Goal: Task Accomplishment & Management: Manage account settings

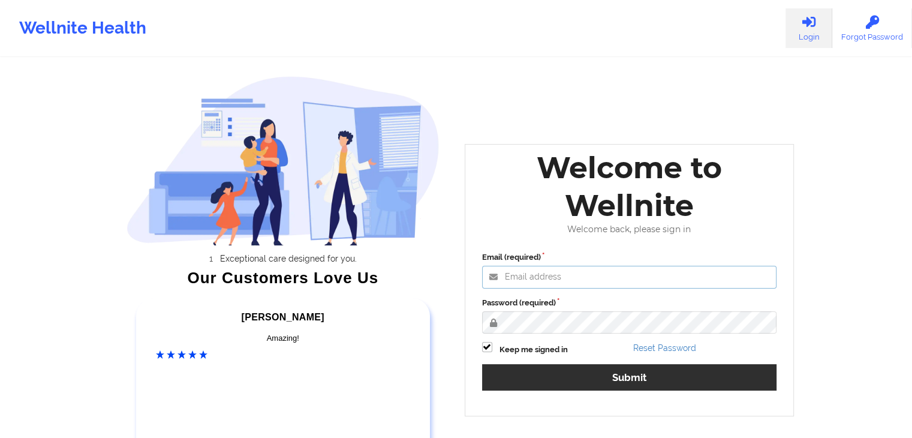
type input "[EMAIL_ADDRESS][DOMAIN_NAME]"
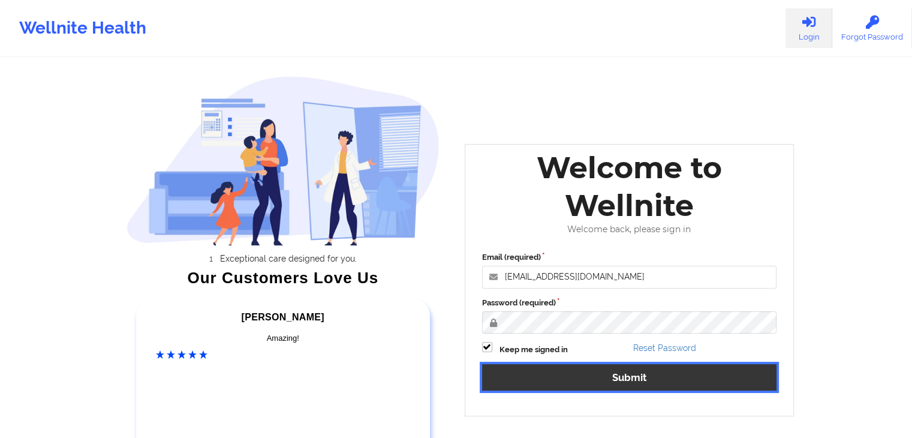
click at [581, 373] on button "Submit" at bounding box center [629, 377] width 295 height 26
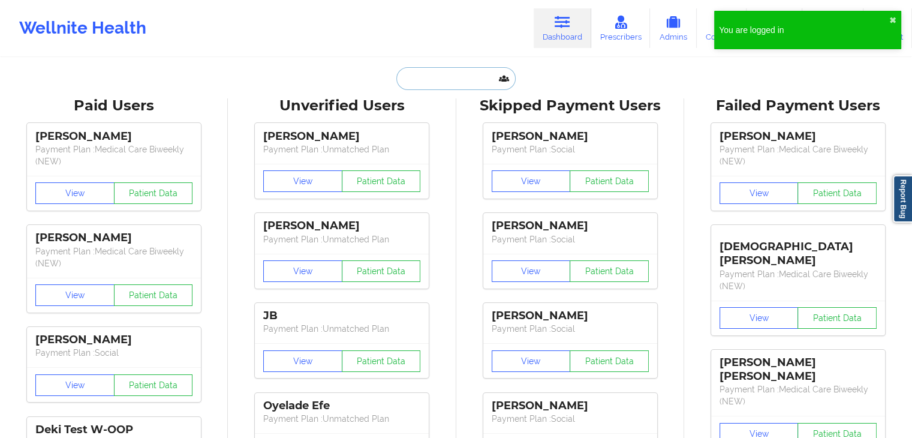
click at [423, 71] on input "text" at bounding box center [456, 78] width 119 height 23
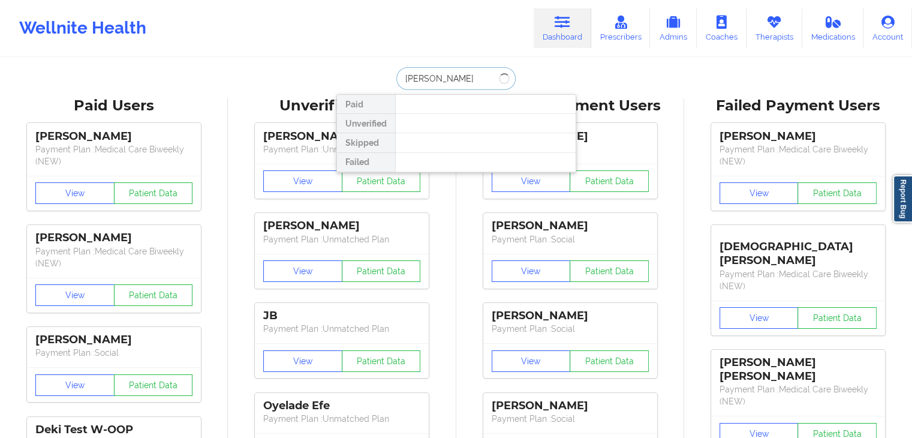
type input "kelsey wilborn"
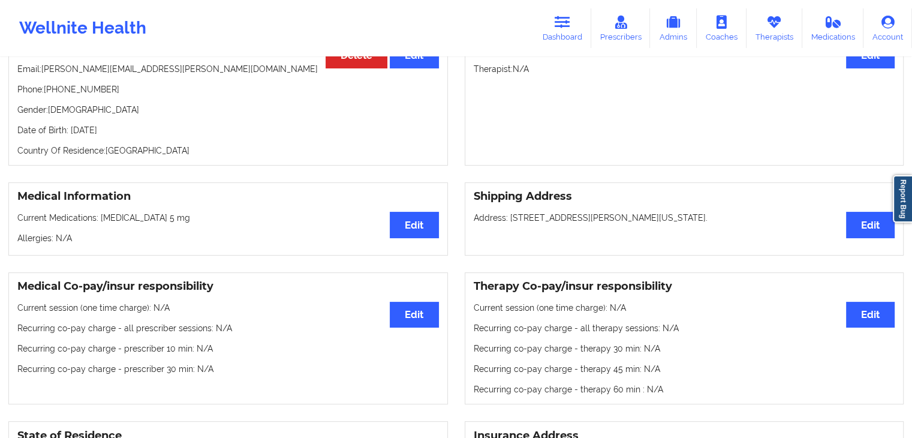
scroll to position [152, 0]
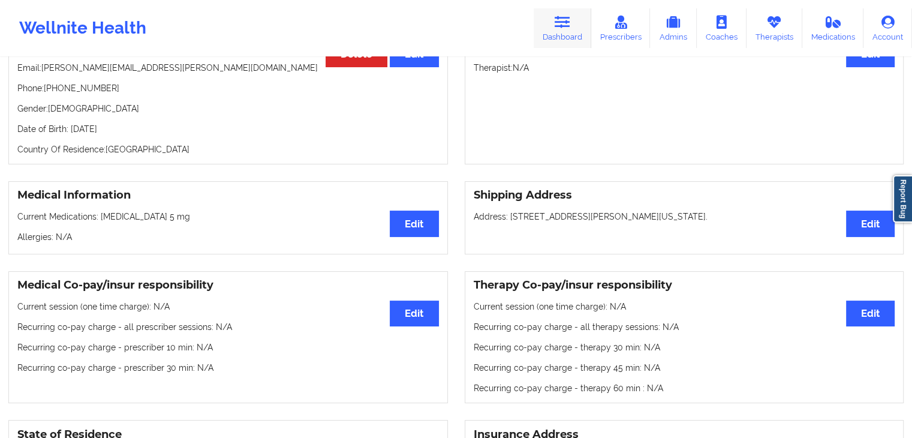
click at [567, 27] on icon at bounding box center [563, 22] width 16 height 13
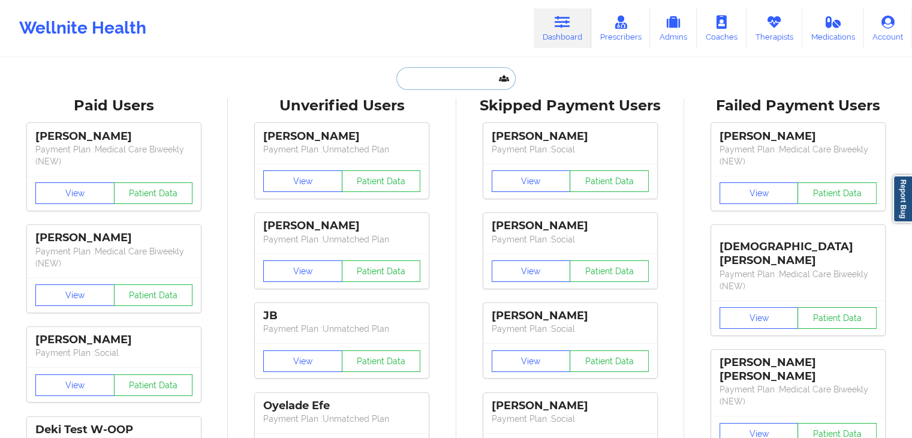
click at [424, 82] on input "text" at bounding box center [456, 78] width 119 height 23
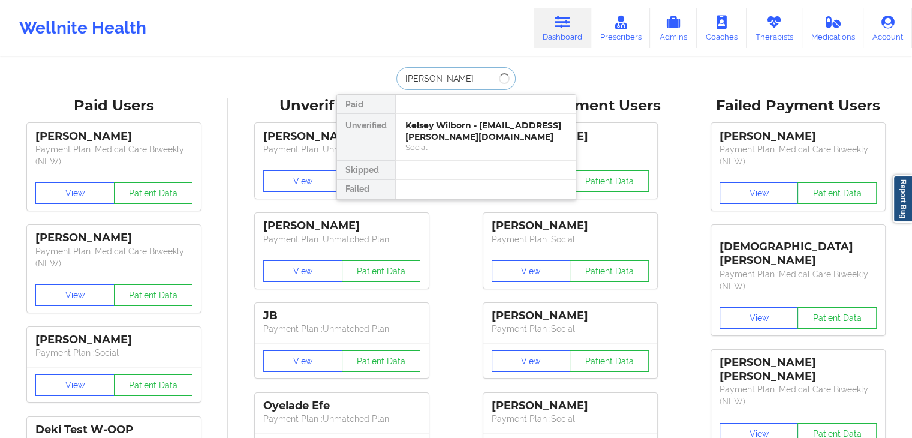
type input "deitrich"
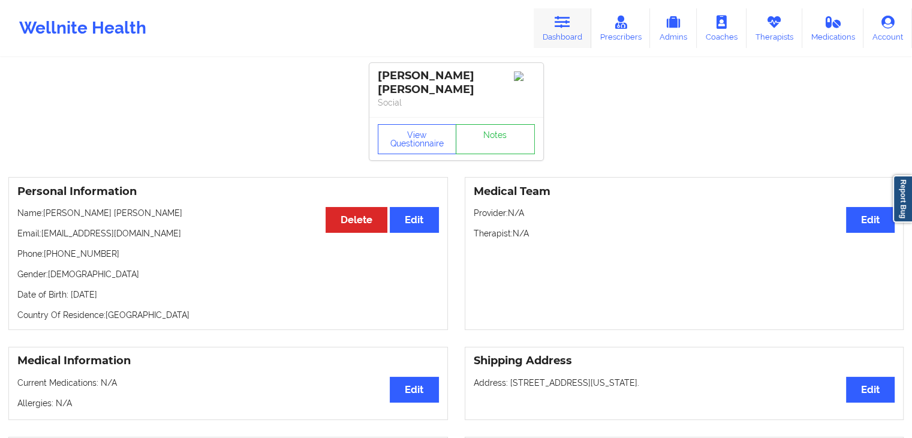
click at [573, 38] on link "Dashboard" at bounding box center [563, 28] width 58 height 40
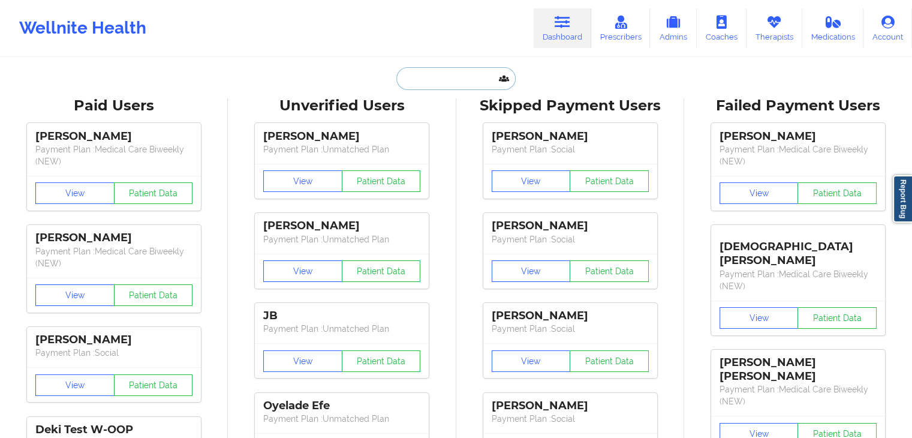
click at [426, 86] on input "text" at bounding box center [456, 78] width 119 height 23
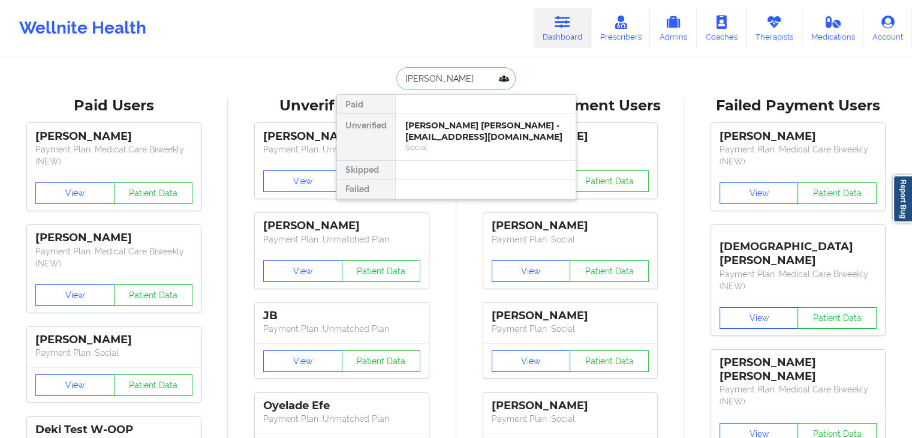
type input "deitrich"
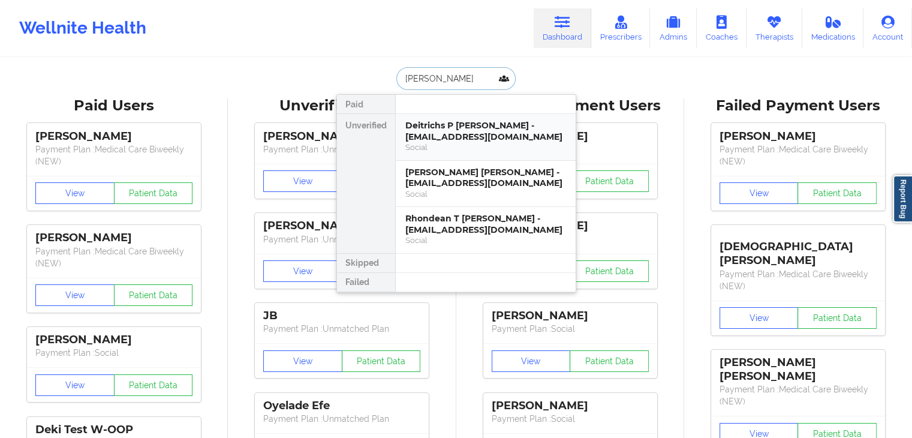
click at [446, 141] on div "Deitrichs P Williams - deitrichs4@gmail.com" at bounding box center [486, 131] width 161 height 22
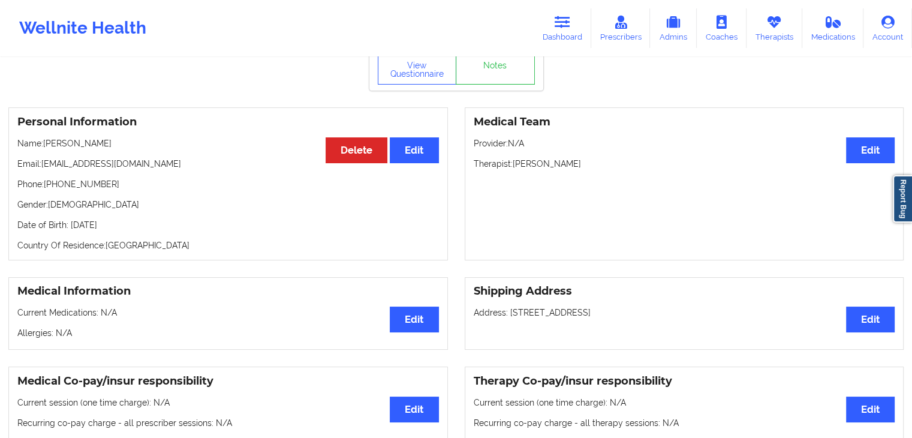
scroll to position [77, 0]
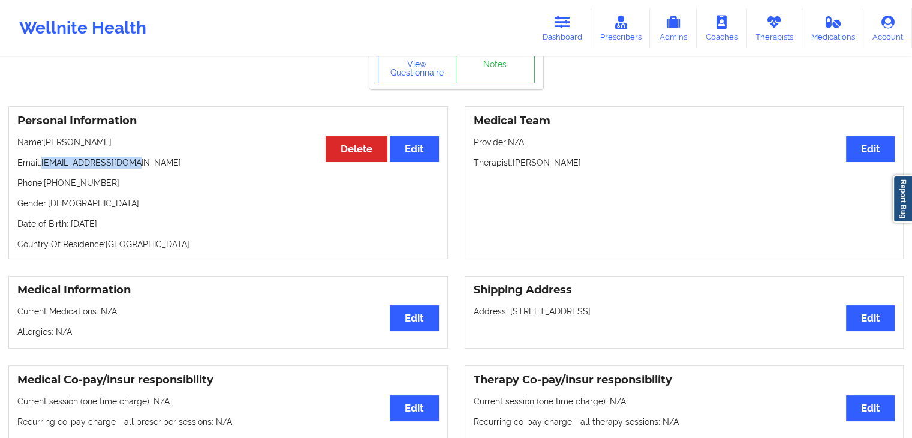
drag, startPoint x: 44, startPoint y: 163, endPoint x: 127, endPoint y: 164, distance: 82.8
click at [127, 164] on p "Email: deitrichs4@gmail.com" at bounding box center [228, 163] width 422 height 12
copy p "deitrichs4@gmail.com"
click at [567, 25] on icon at bounding box center [563, 22] width 16 height 13
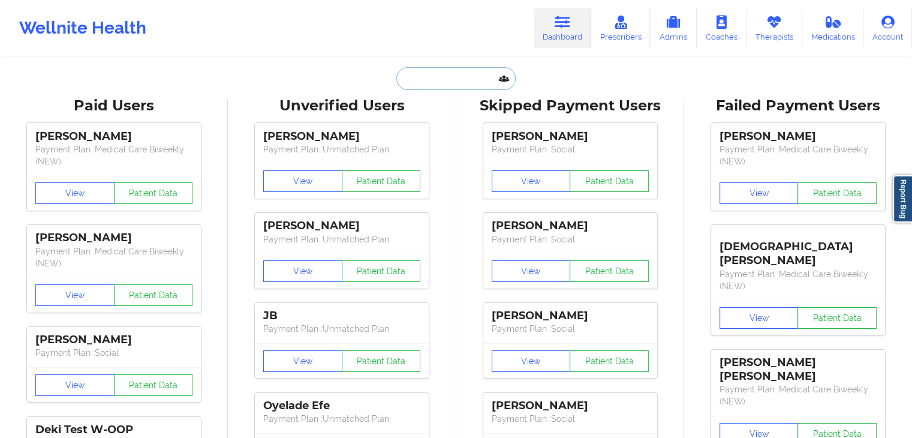
click at [413, 83] on input "text" at bounding box center [456, 78] width 119 height 23
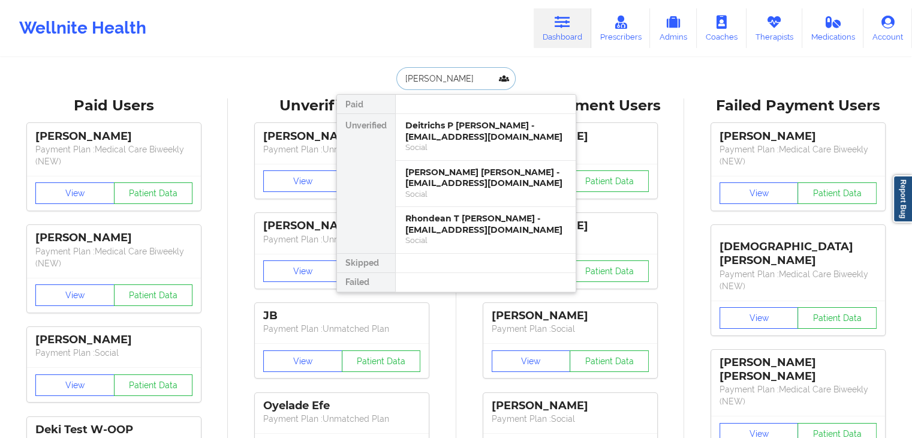
type input "kathryn taylor"
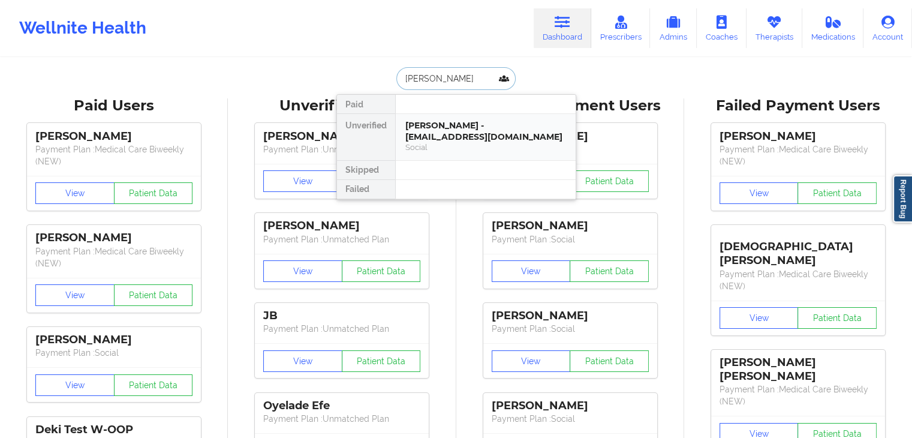
click at [448, 127] on div "Kathryn Taylor - kathryntaylor2001@gmail.com" at bounding box center [486, 131] width 161 height 22
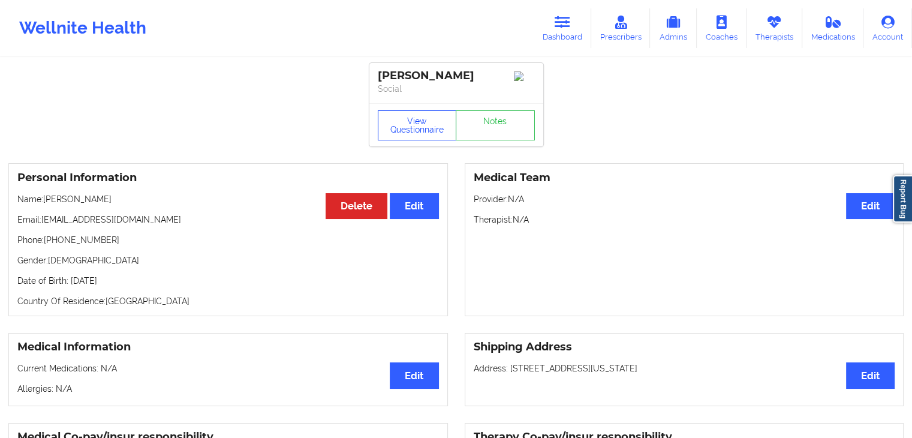
click at [412, 118] on button "View Questionnaire" at bounding box center [417, 125] width 79 height 30
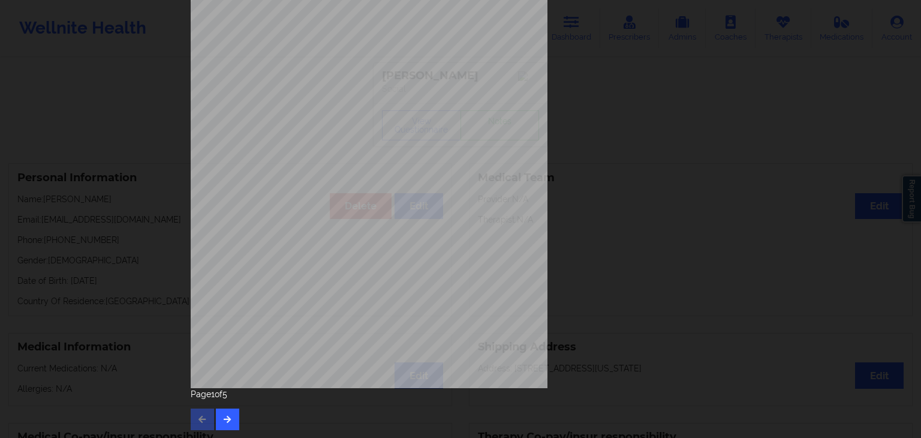
scroll to position [134, 0]
click at [229, 412] on button "button" at bounding box center [227, 419] width 23 height 22
click at [223, 421] on icon "button" at bounding box center [228, 418] width 10 height 7
click at [228, 418] on icon "button" at bounding box center [228, 418] width 10 height 7
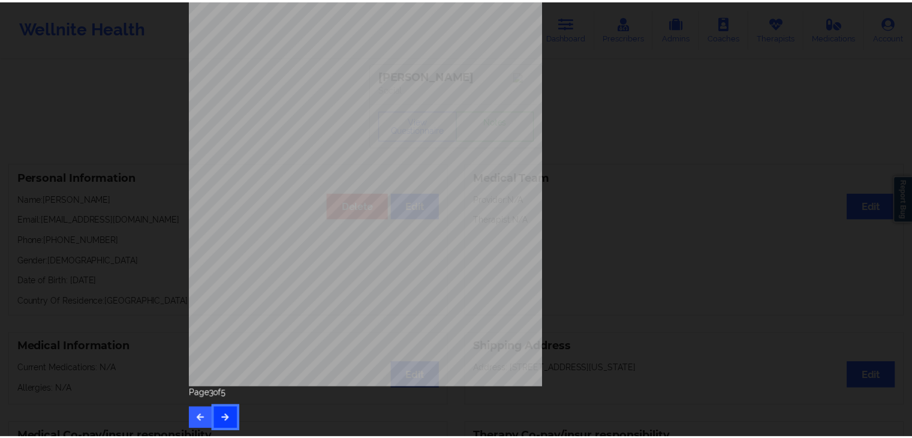
scroll to position [0, 0]
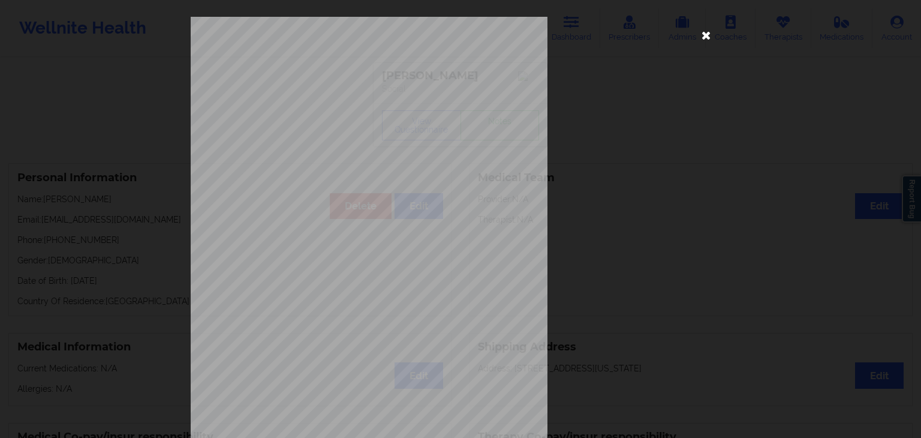
click at [702, 34] on icon at bounding box center [706, 34] width 19 height 19
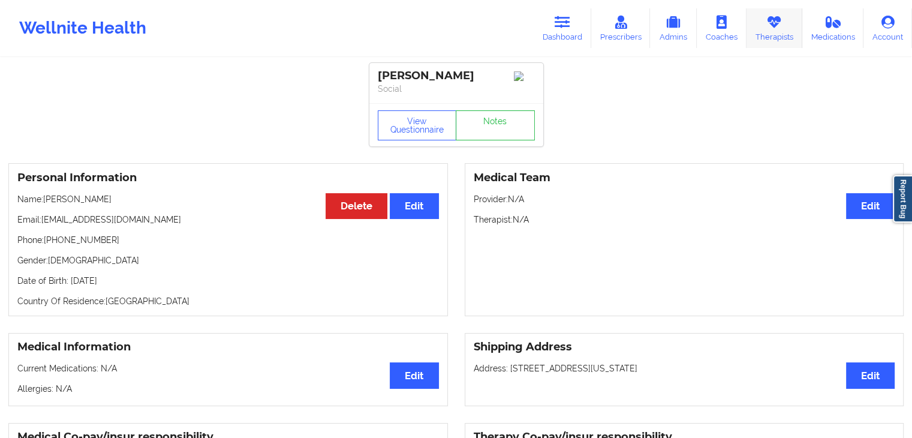
click at [769, 34] on link "Therapists" at bounding box center [775, 28] width 56 height 40
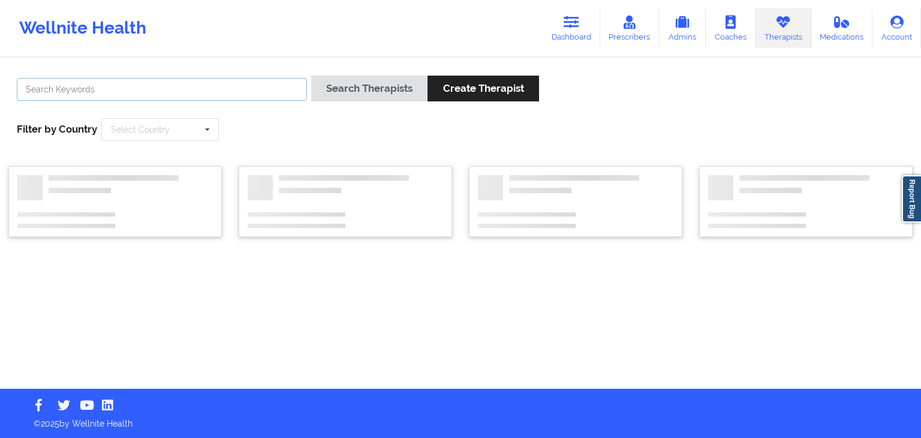
click at [247, 92] on input "text" at bounding box center [162, 89] width 290 height 23
type input "gerrie hod"
click at [308, 76] on button "Search Therapists" at bounding box center [366, 89] width 116 height 26
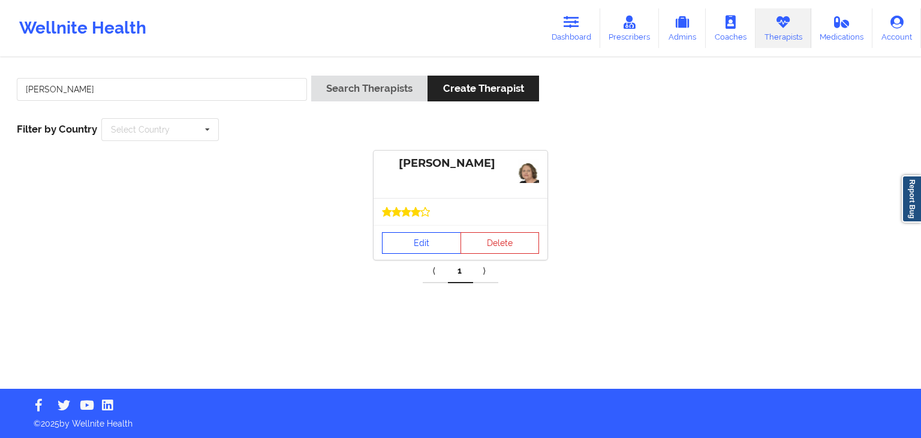
click at [409, 241] on link "Edit" at bounding box center [421, 243] width 79 height 22
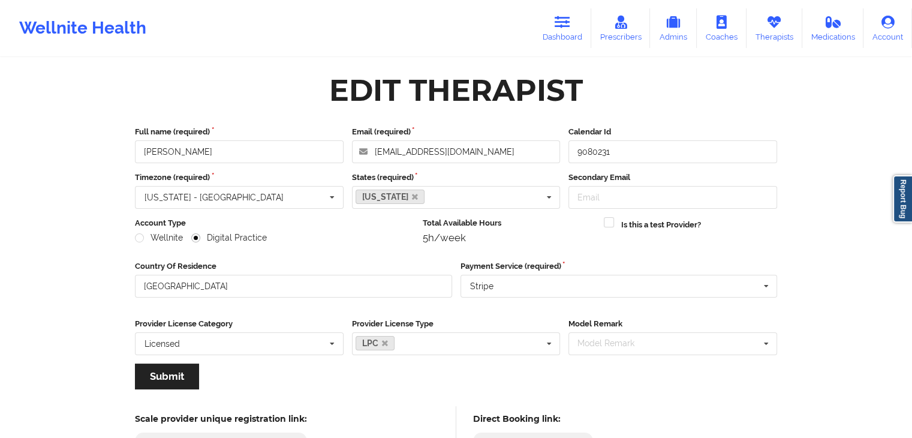
scroll to position [100, 0]
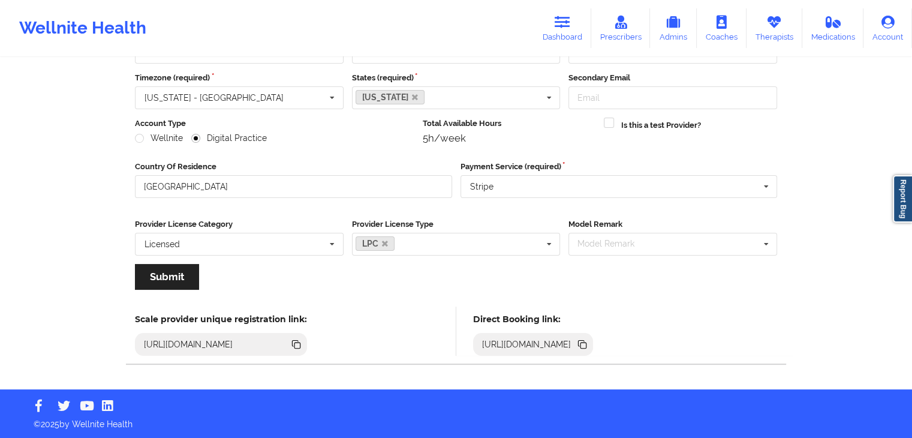
click at [587, 343] on icon at bounding box center [584, 346] width 6 height 6
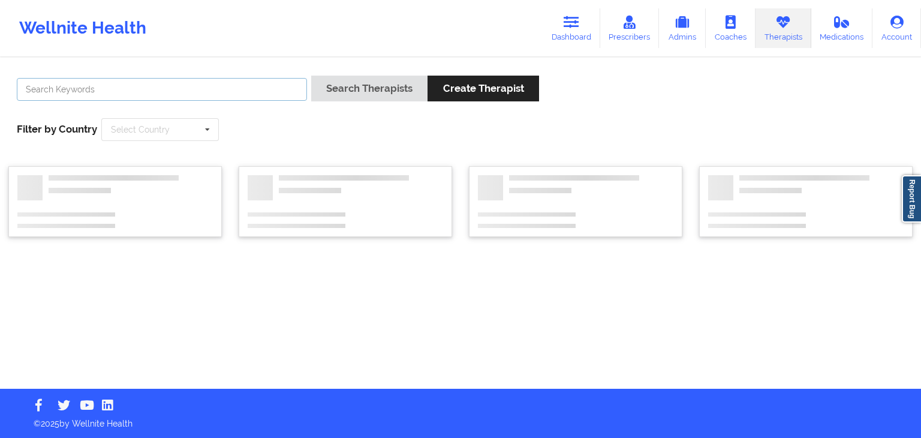
click at [179, 92] on input "text" at bounding box center [162, 89] width 290 height 23
click at [311, 76] on button "Search Therapists" at bounding box center [369, 89] width 116 height 26
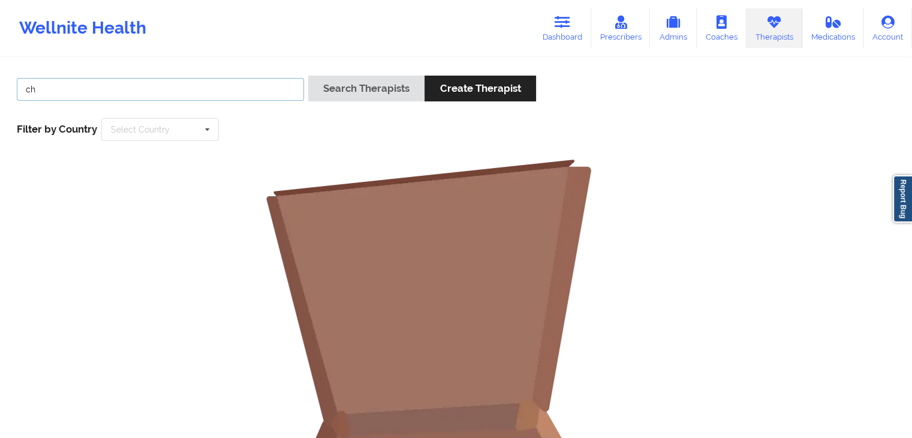
type input "c"
type input "h"
type input "jashanda"
click at [308, 76] on button "Search Therapists" at bounding box center [366, 89] width 116 height 26
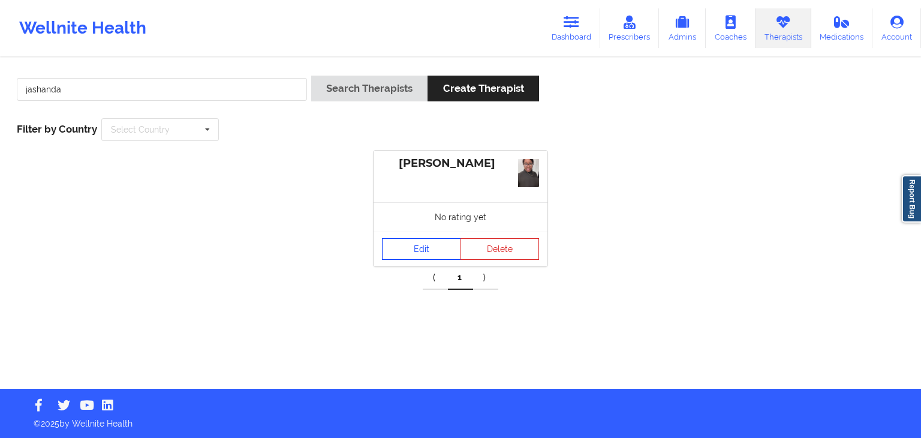
click at [416, 241] on link "Edit" at bounding box center [421, 249] width 79 height 22
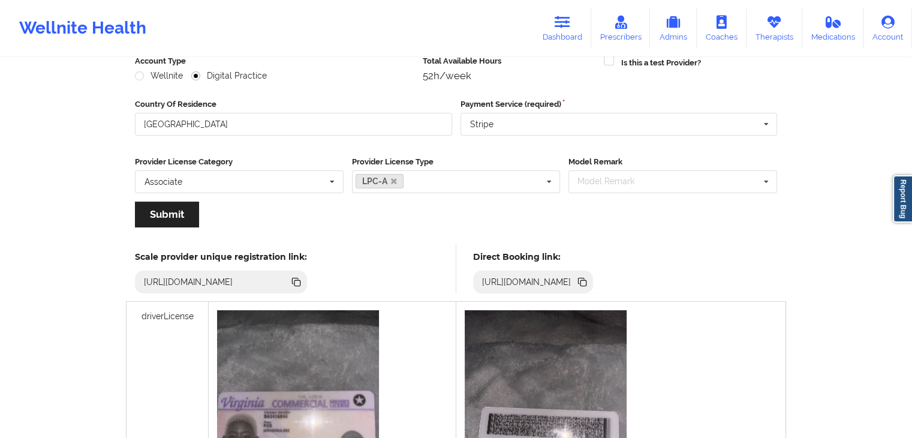
scroll to position [361, 0]
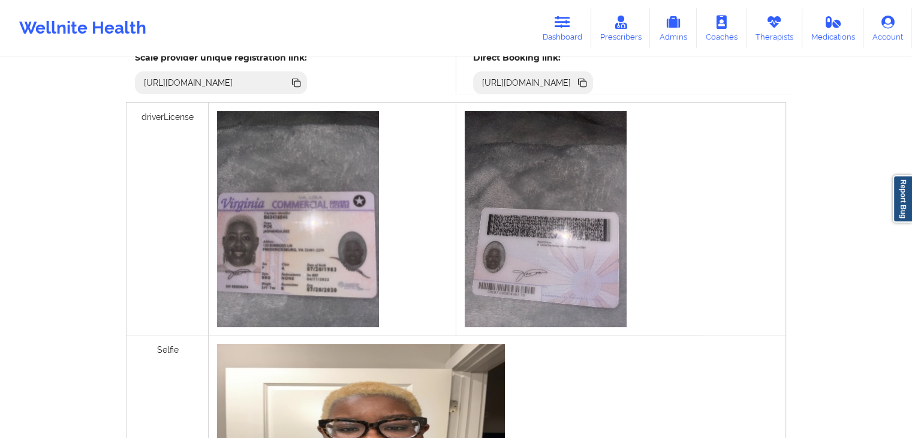
click at [585, 83] on icon at bounding box center [582, 82] width 6 height 6
click at [567, 29] on link "Dashboard" at bounding box center [563, 28] width 58 height 40
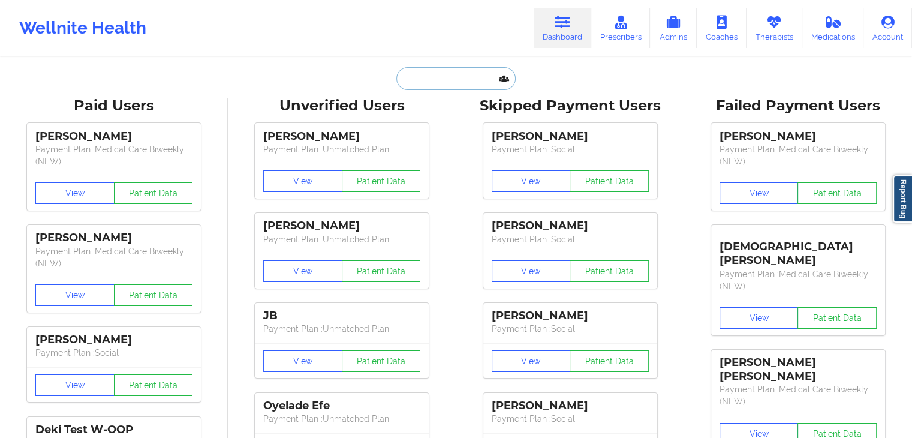
click at [428, 78] on input "text" at bounding box center [456, 78] width 119 height 23
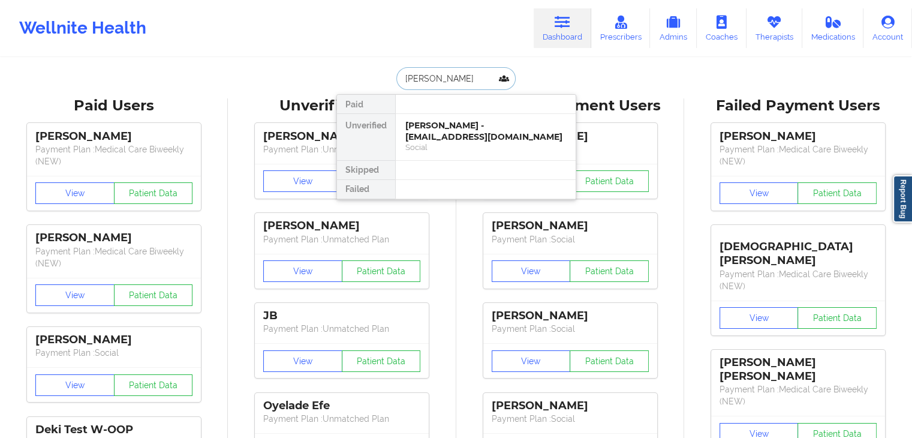
type input "whitney b"
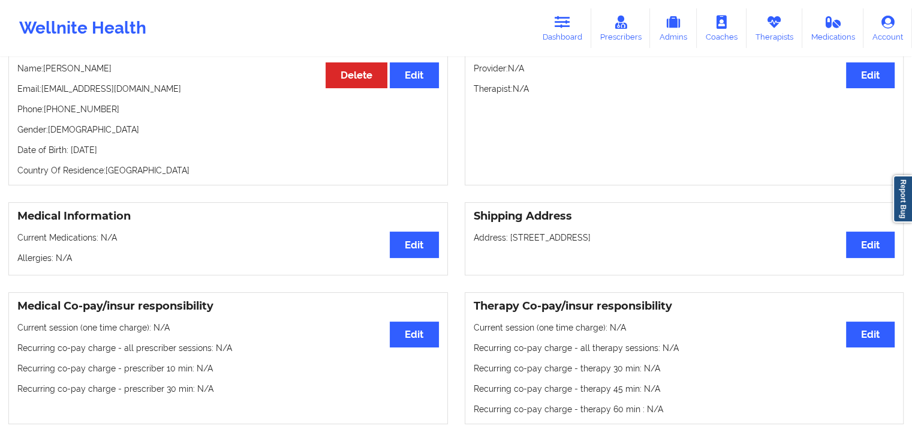
scroll to position [128, 0]
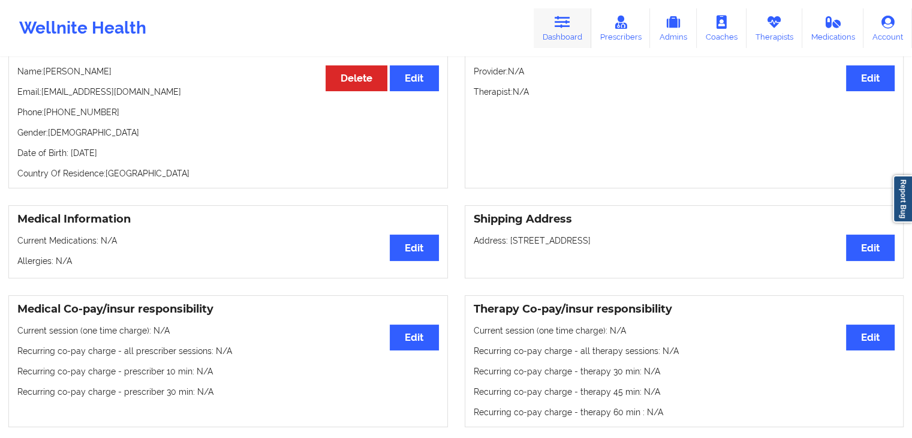
click at [564, 20] on icon at bounding box center [563, 22] width 16 height 13
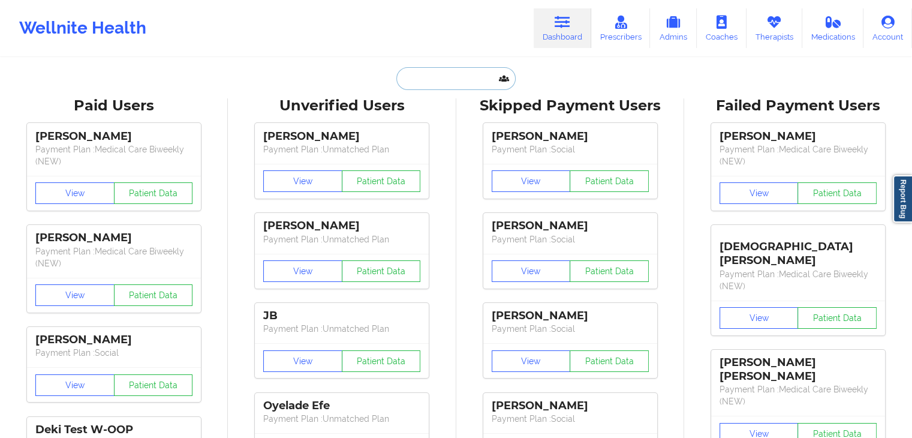
click at [471, 74] on input "text" at bounding box center [456, 78] width 119 height 23
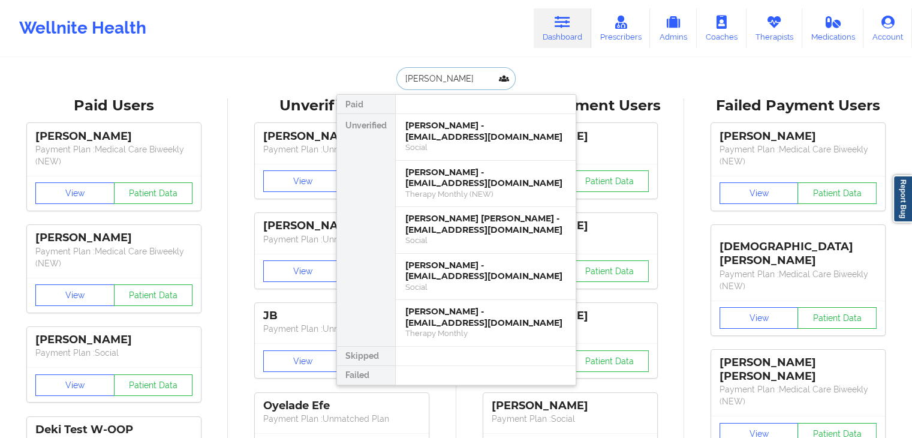
type input "tina bowman"
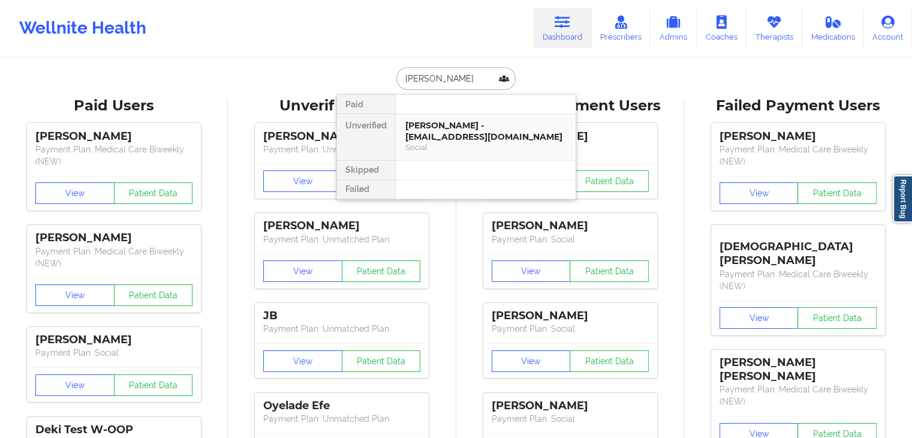
click at [485, 137] on div "tina bowman - tinabowman58@yahoo.com" at bounding box center [486, 131] width 161 height 22
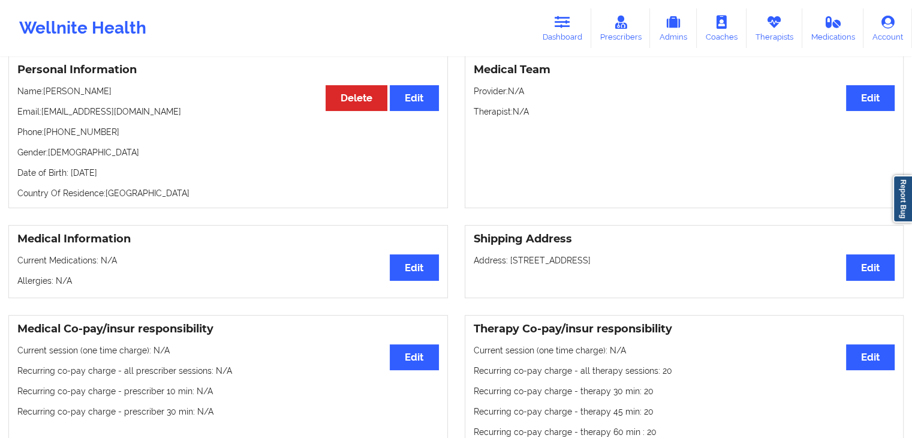
scroll to position [73, 0]
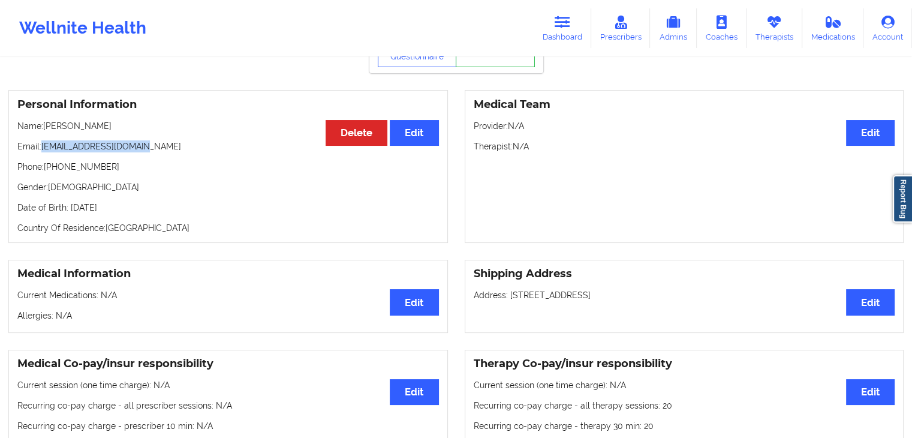
drag, startPoint x: 159, startPoint y: 146, endPoint x: 41, endPoint y: 151, distance: 118.3
click at [41, 151] on p "Email: tinabowman58@yahoo.com" at bounding box center [228, 146] width 422 height 12
copy p "tinabowman58@yahoo.com"
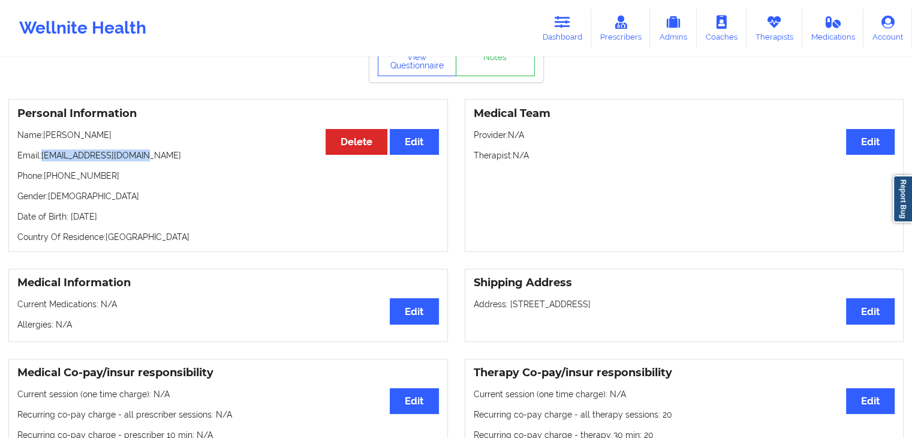
scroll to position [0, 0]
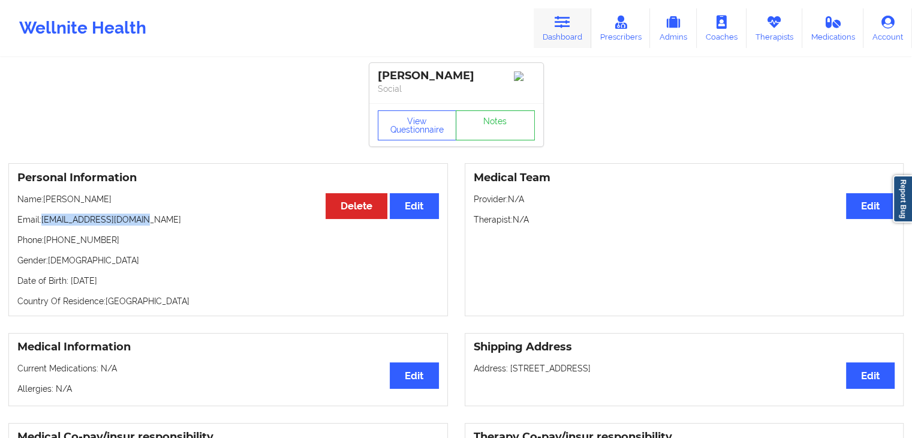
click at [564, 30] on link "Dashboard" at bounding box center [563, 28] width 58 height 40
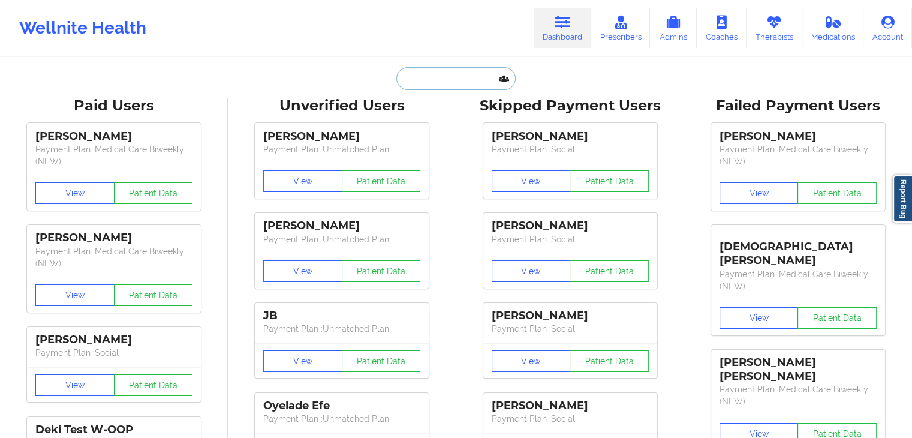
click at [408, 77] on input "text" at bounding box center [456, 78] width 119 height 23
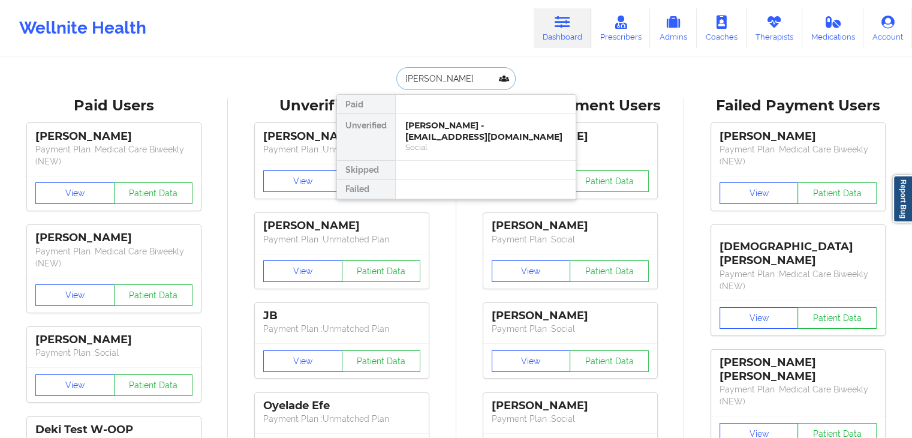
type input "david diaz"
click at [434, 126] on div "David Diaz - davidd0716@gmail.com" at bounding box center [486, 131] width 161 height 22
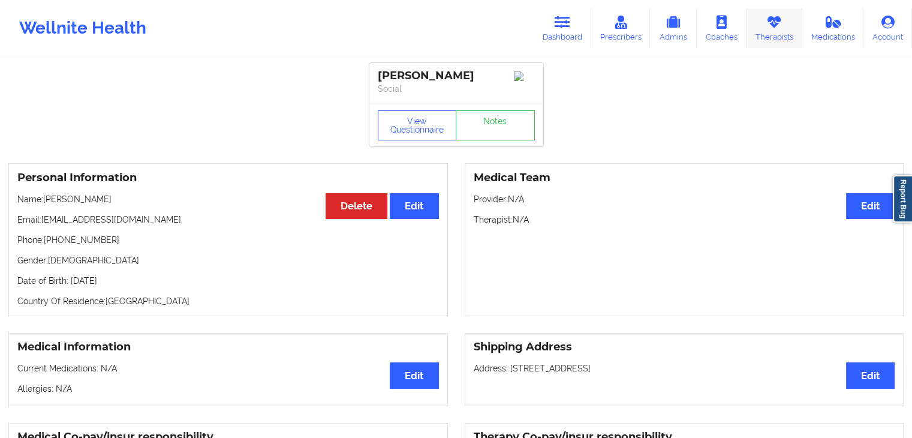
click at [765, 26] on link "Therapists" at bounding box center [775, 28] width 56 height 40
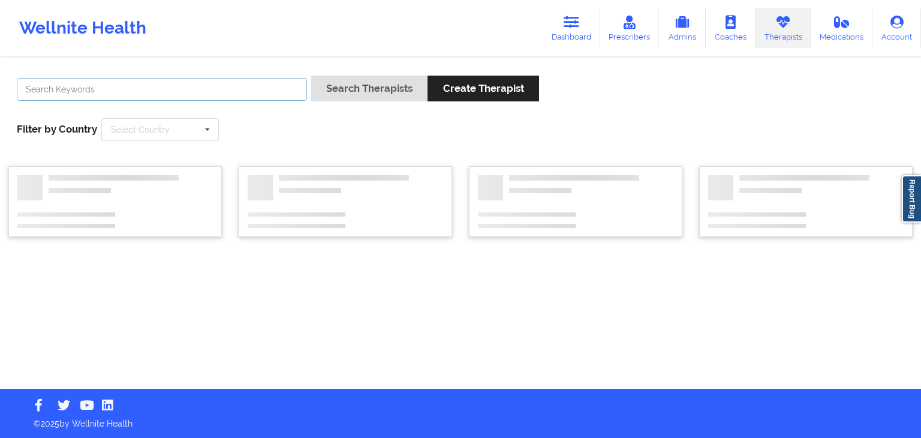
click at [232, 91] on input "text" at bounding box center [162, 89] width 290 height 23
click at [311, 76] on button "Search Therapists" at bounding box center [369, 89] width 116 height 26
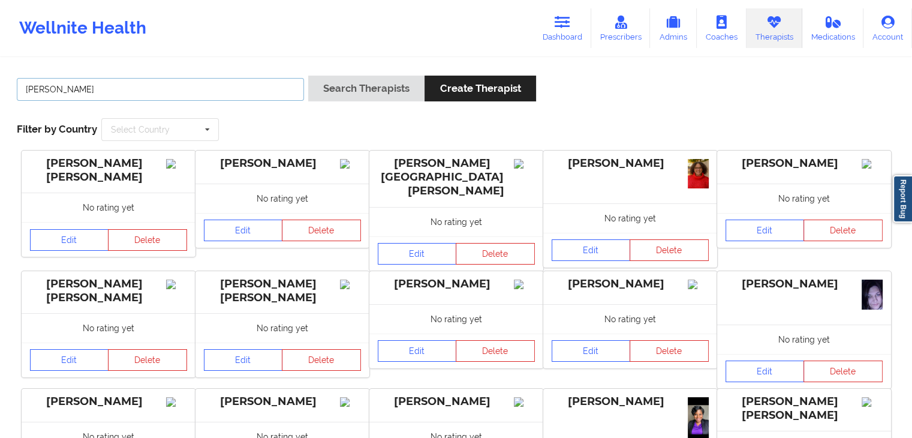
click at [221, 94] on input "jacquelin" at bounding box center [160, 89] width 287 height 23
type input "jacquelin c"
click at [308, 76] on button "Search Therapists" at bounding box center [366, 89] width 116 height 26
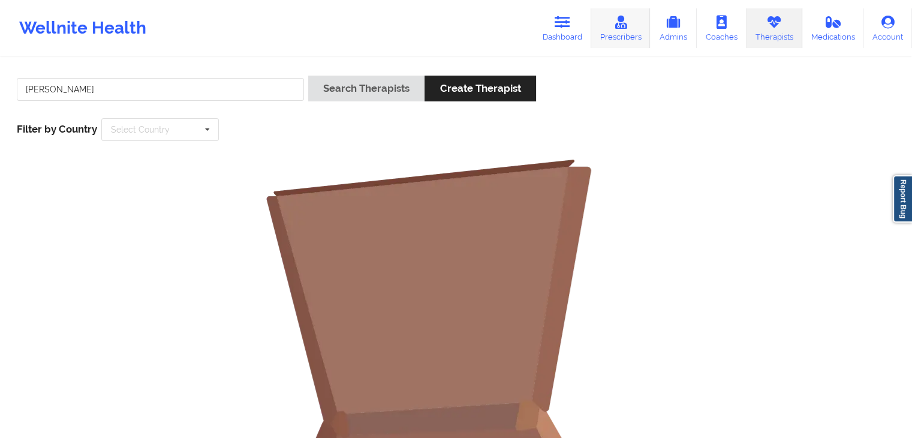
click at [614, 32] on link "Prescribers" at bounding box center [620, 28] width 59 height 40
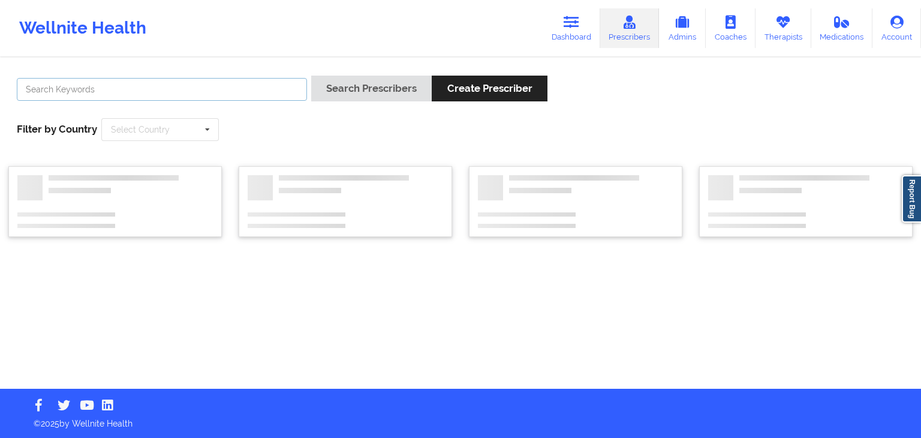
click at [152, 94] on input "text" at bounding box center [162, 89] width 290 height 23
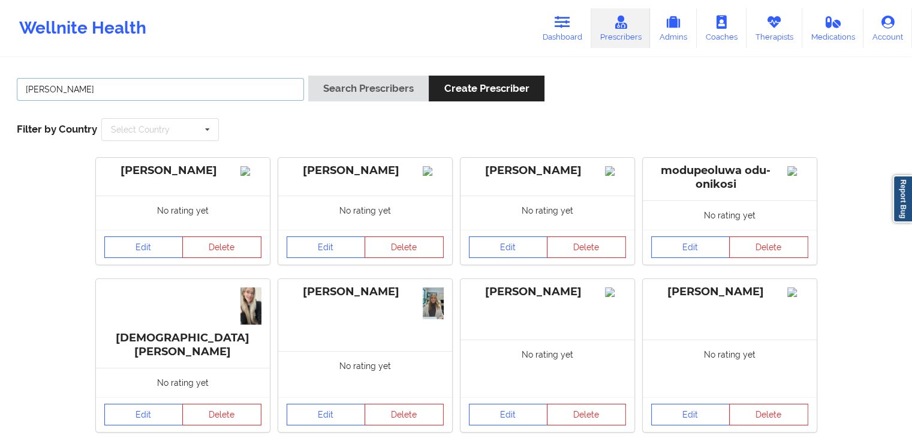
type input "jacquelin c"
click at [308, 76] on button "Search Prescribers" at bounding box center [368, 89] width 121 height 26
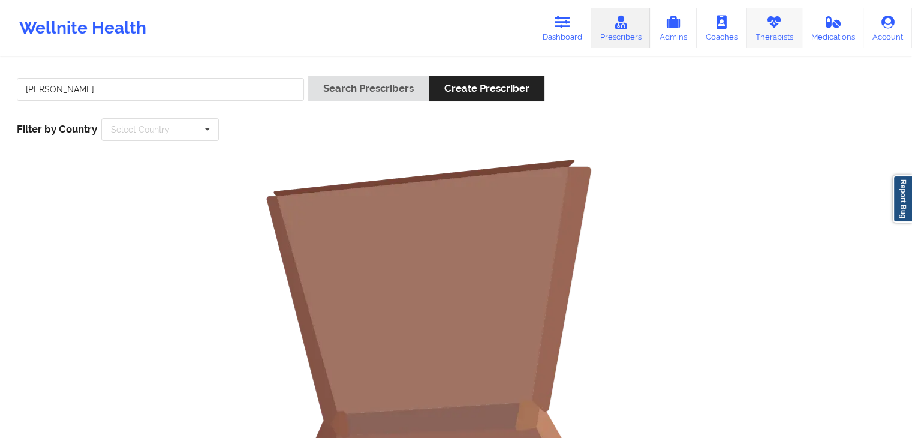
click at [782, 26] on icon at bounding box center [775, 22] width 16 height 13
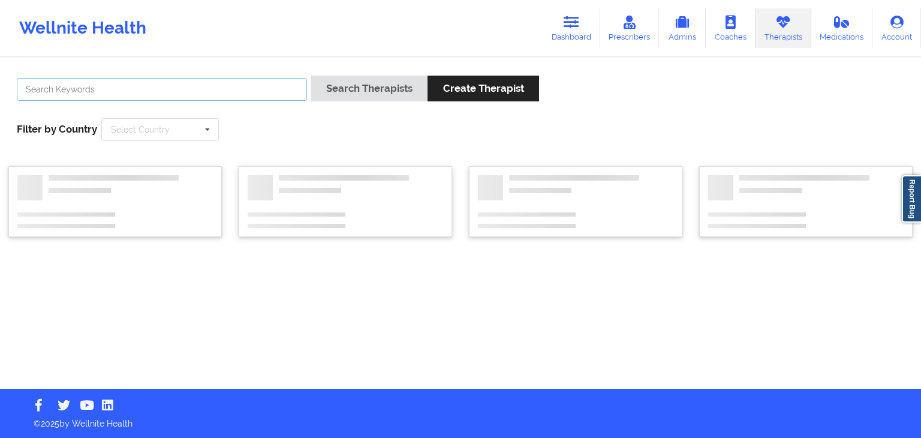
click at [240, 89] on input "text" at bounding box center [162, 89] width 290 height 23
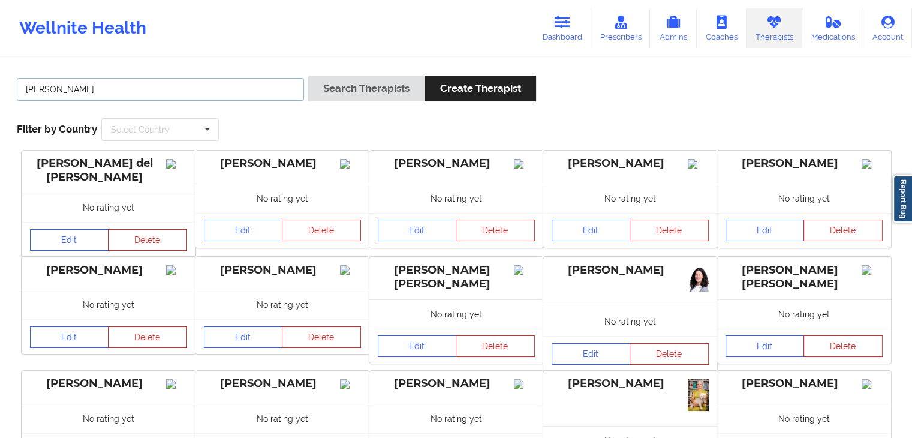
type input "jacquelin"
click at [308, 76] on button "Search Therapists" at bounding box center [366, 89] width 116 height 26
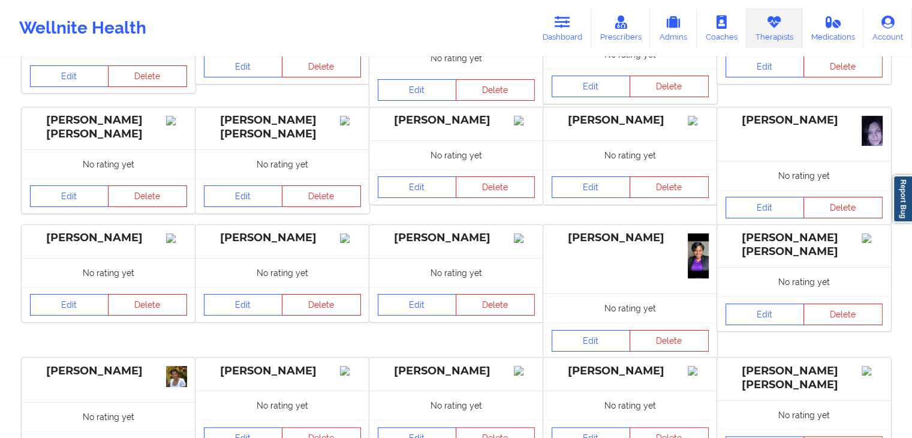
scroll to position [269, 0]
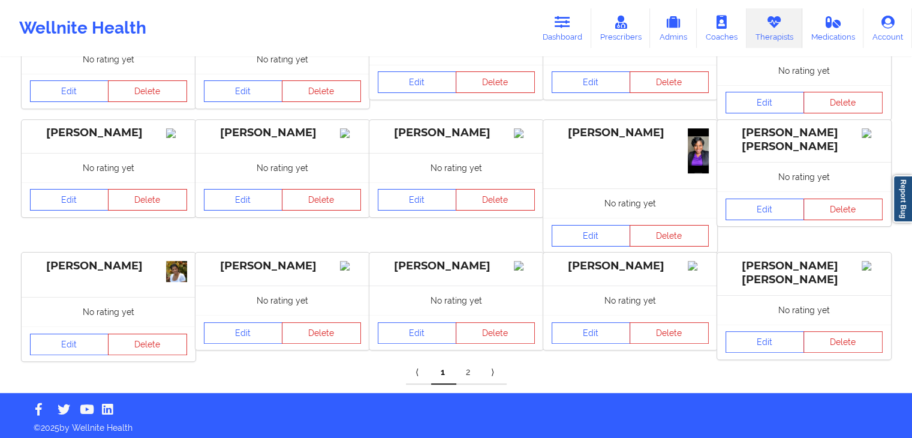
click at [467, 370] on link "2" at bounding box center [469, 373] width 25 height 24
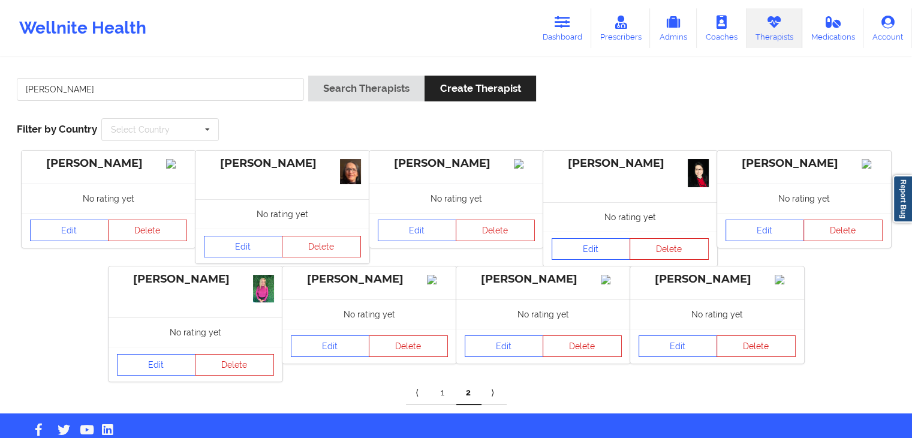
click at [576, 55] on div "Wellnite Health Dashboard Prescribers Admins Coaches Therapists Medications Acc…" at bounding box center [456, 28] width 912 height 56
click at [566, 42] on link "Dashboard" at bounding box center [563, 28] width 58 height 40
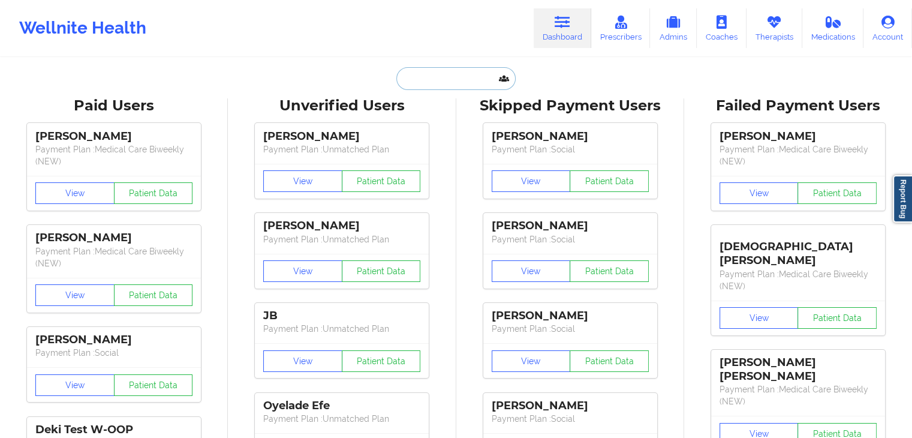
click at [427, 79] on input "text" at bounding box center [456, 78] width 119 height 23
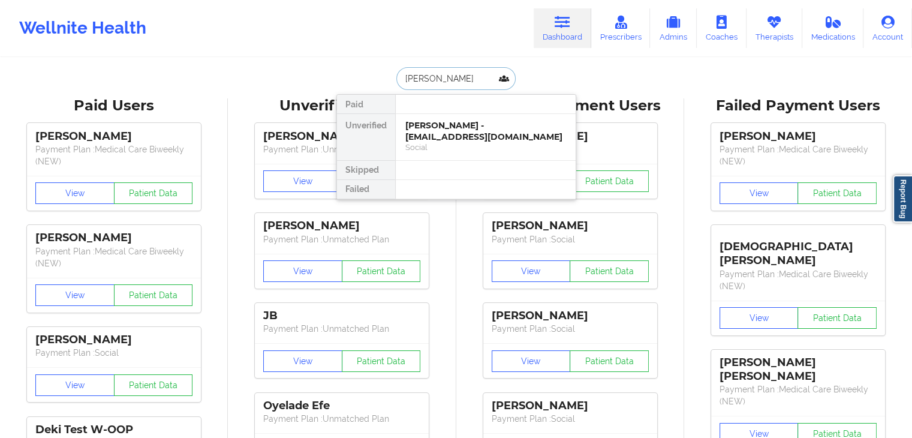
type input "david diaz"
click at [451, 142] on div "Social" at bounding box center [486, 147] width 161 height 10
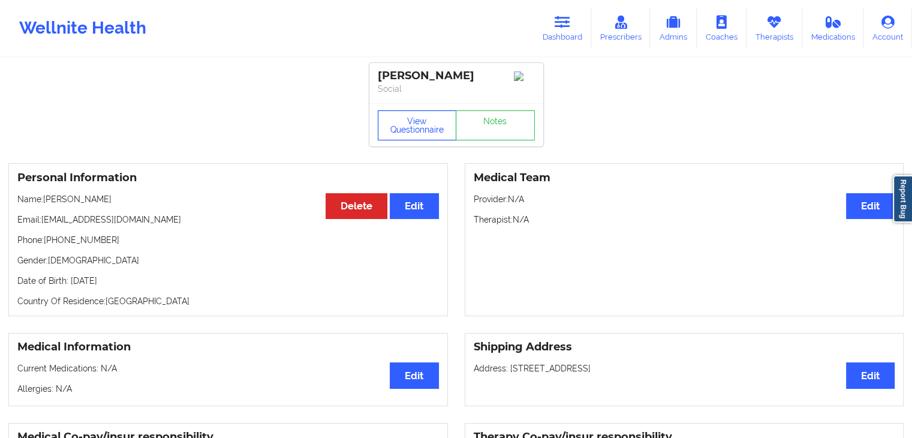
click at [389, 130] on button "View Questionnaire" at bounding box center [417, 125] width 79 height 30
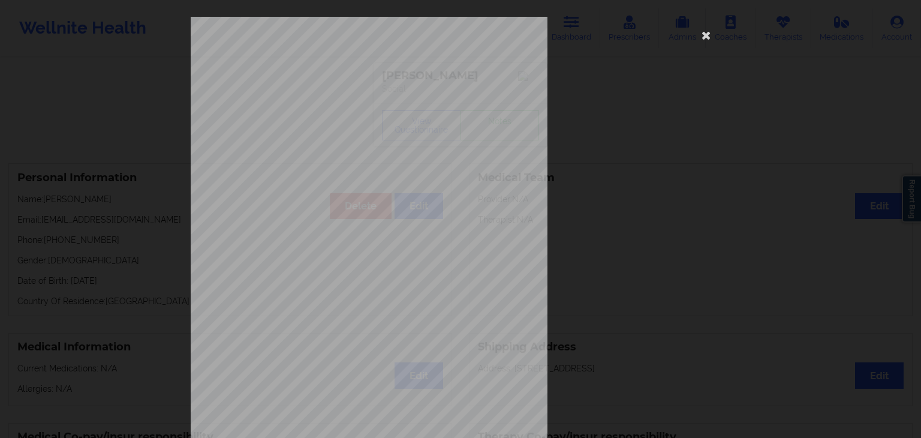
scroll to position [134, 0]
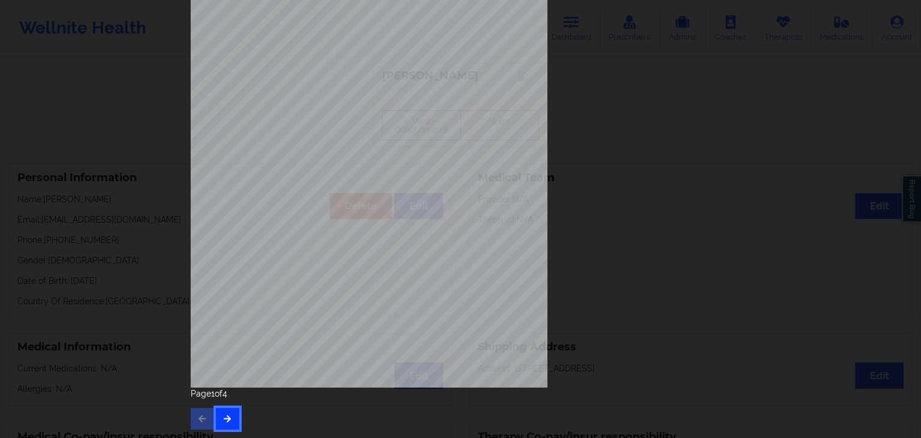
click at [228, 415] on icon "button" at bounding box center [228, 418] width 10 height 7
click at [223, 421] on icon "button" at bounding box center [228, 418] width 10 height 7
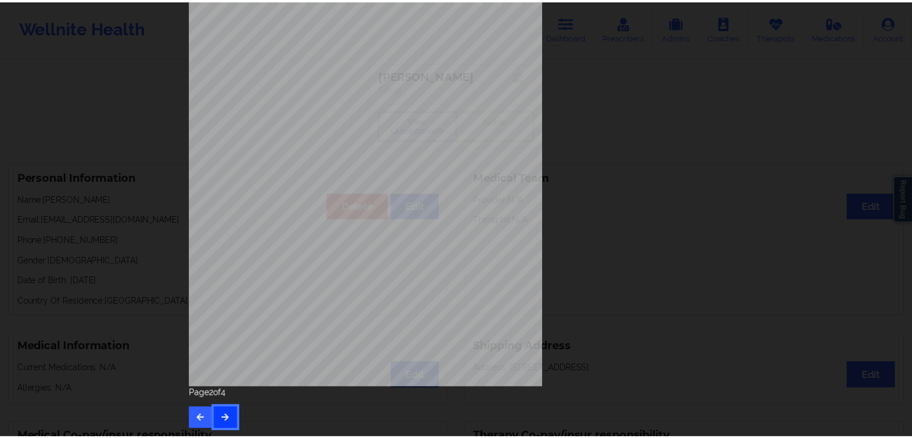
scroll to position [0, 0]
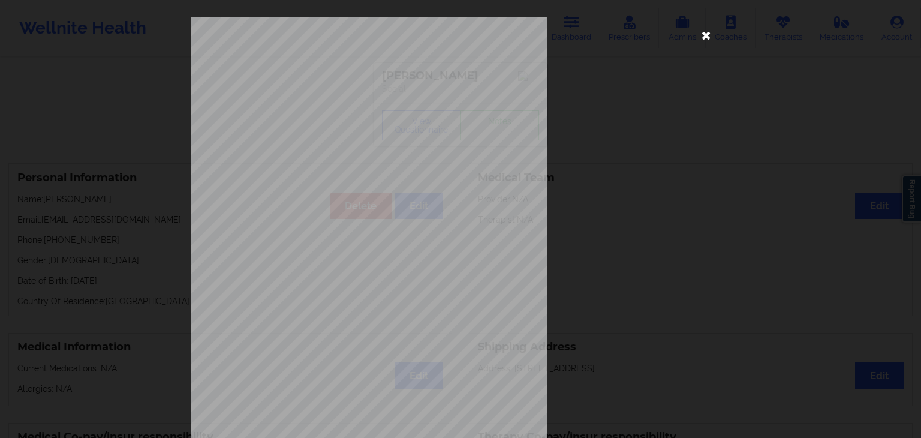
click at [708, 32] on icon at bounding box center [706, 34] width 19 height 19
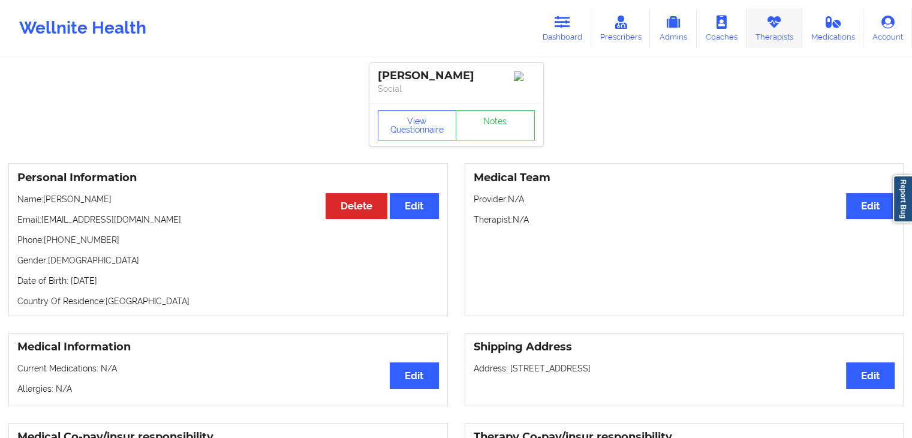
click at [788, 32] on link "Therapists" at bounding box center [775, 28] width 56 height 40
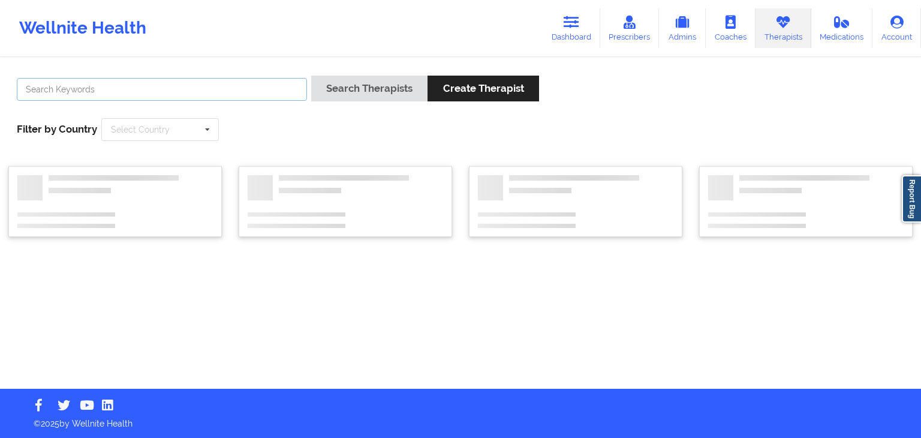
click at [193, 89] on input "text" at bounding box center [162, 89] width 290 height 23
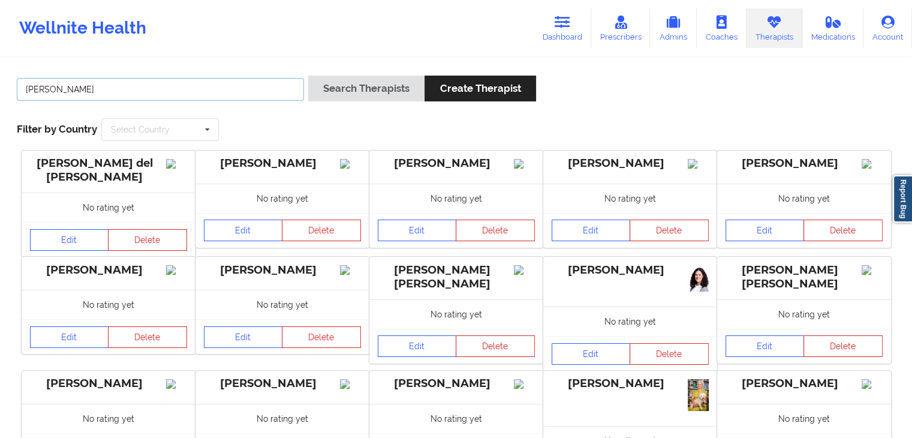
type input "kathleen cron"
click at [308, 76] on button "Search Therapists" at bounding box center [366, 89] width 116 height 26
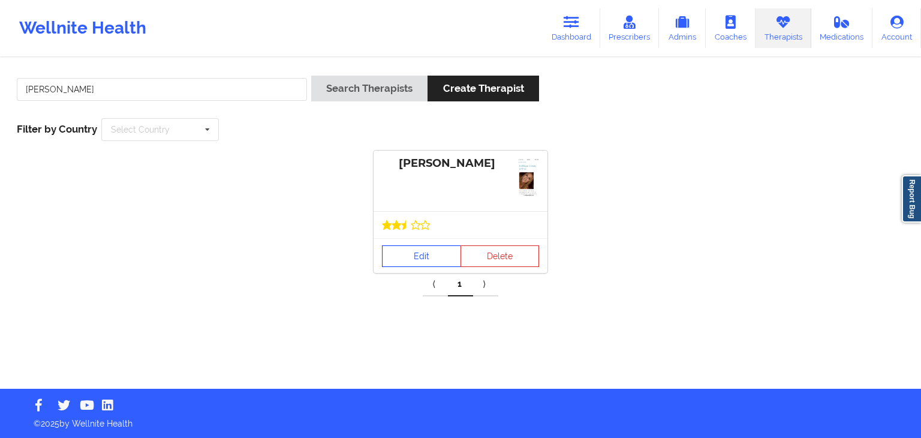
click at [427, 261] on link "Edit" at bounding box center [421, 256] width 79 height 22
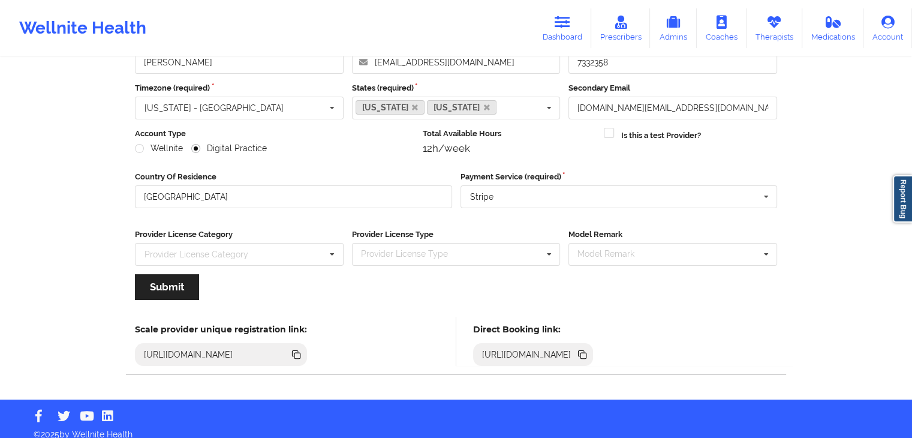
scroll to position [100, 0]
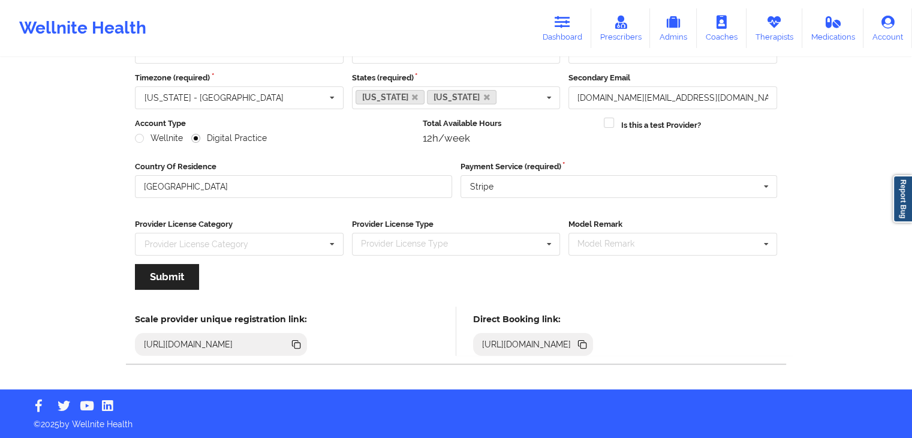
click at [587, 344] on icon at bounding box center [584, 346] width 6 height 6
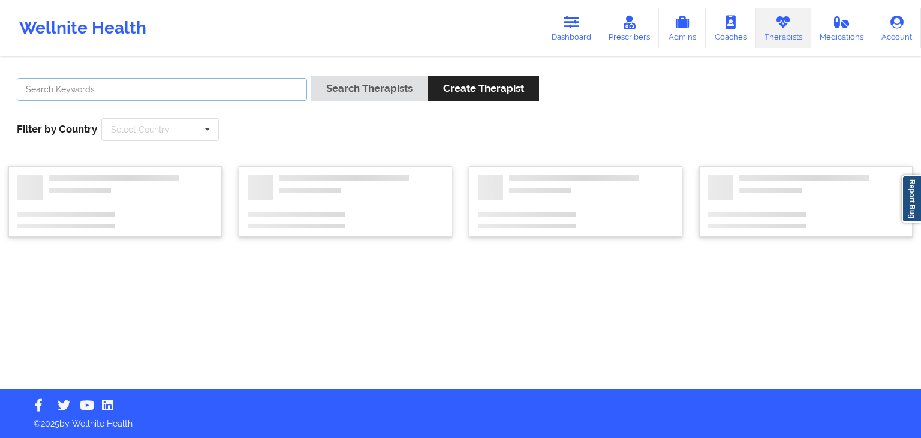
click at [199, 87] on input "text" at bounding box center [162, 89] width 290 height 23
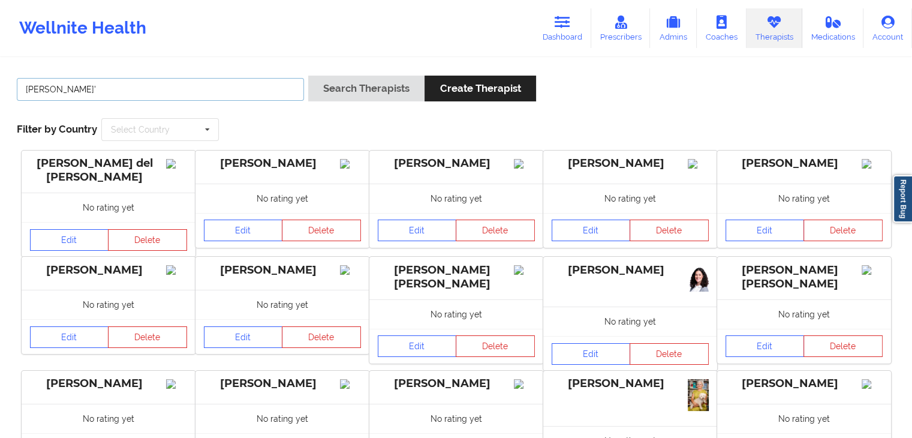
click at [308, 76] on button "Search Therapists" at bounding box center [366, 89] width 116 height 26
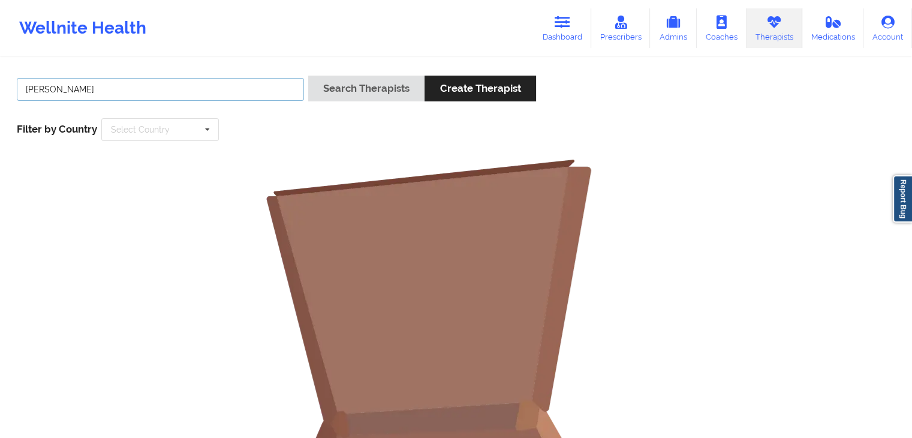
type input "nicole thweat"
click at [308, 76] on button "Search Therapists" at bounding box center [366, 89] width 116 height 26
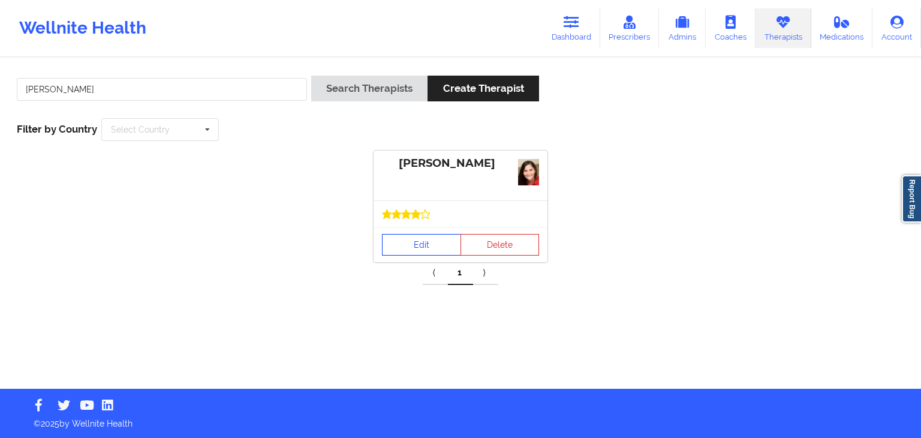
click at [416, 241] on link "Edit" at bounding box center [421, 245] width 79 height 22
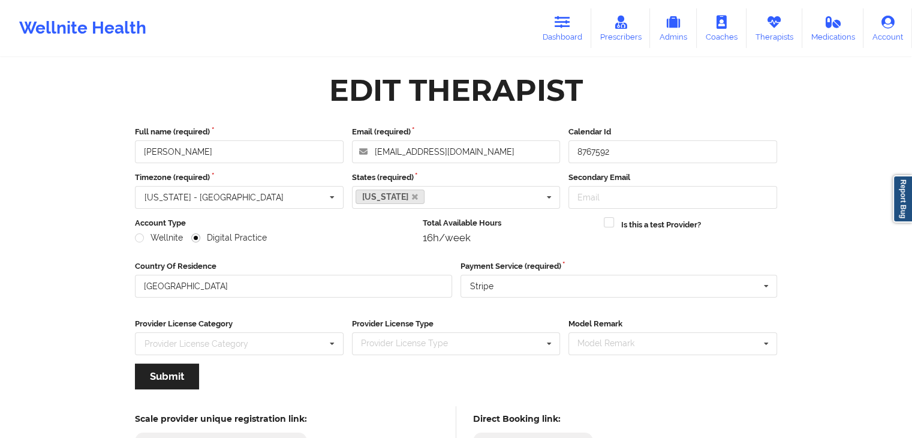
scroll to position [100, 0]
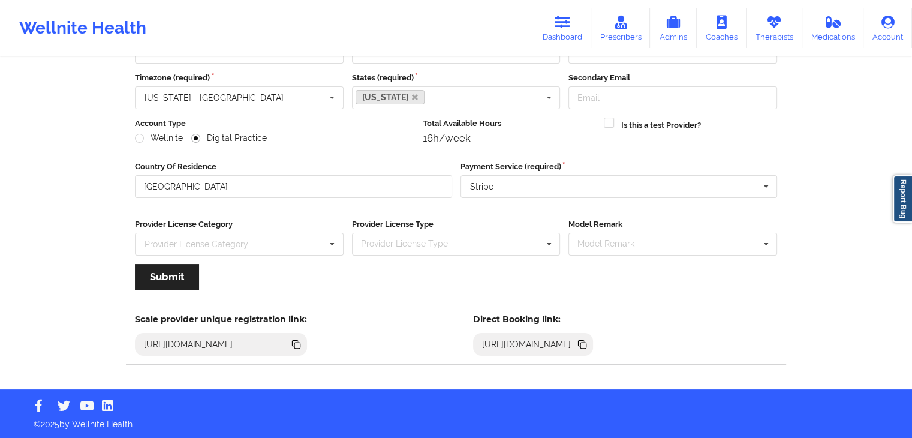
click at [587, 344] on icon at bounding box center [584, 346] width 6 height 6
click at [557, 26] on icon at bounding box center [563, 22] width 16 height 13
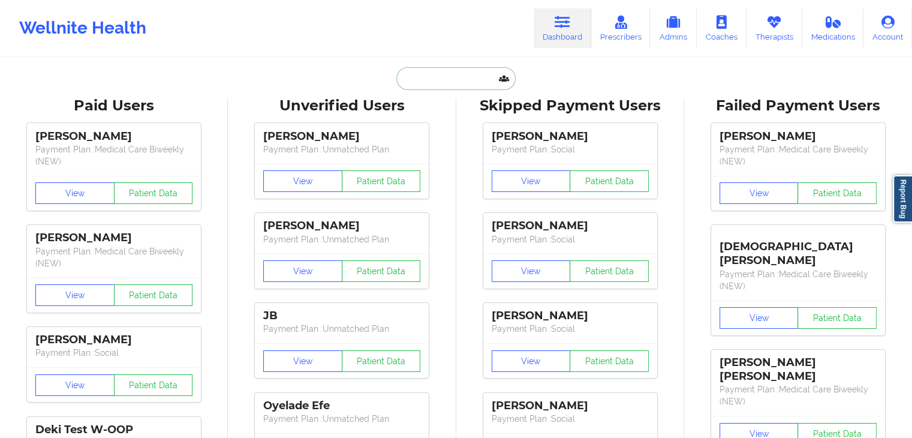
click at [412, 79] on input "text" at bounding box center [456, 78] width 119 height 23
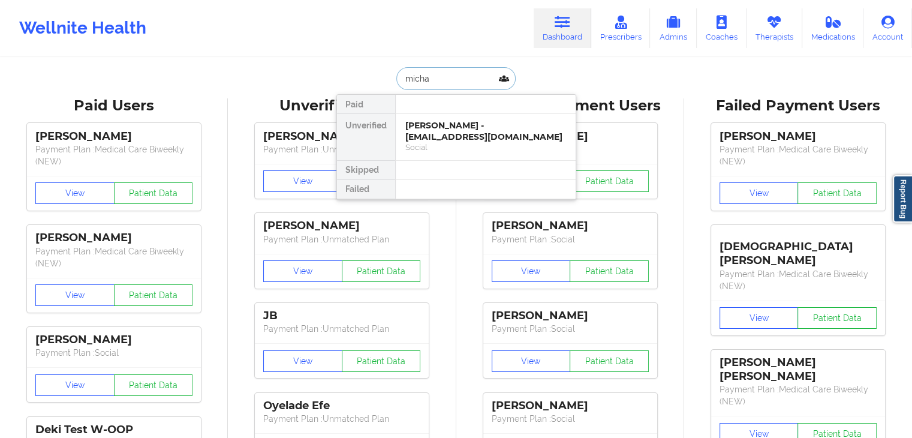
type input "michah"
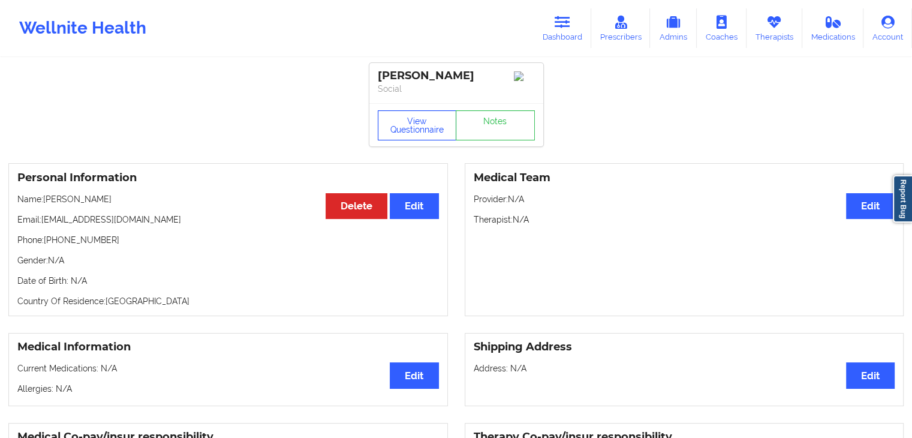
click at [416, 137] on button "View Questionnaire" at bounding box center [417, 125] width 79 height 30
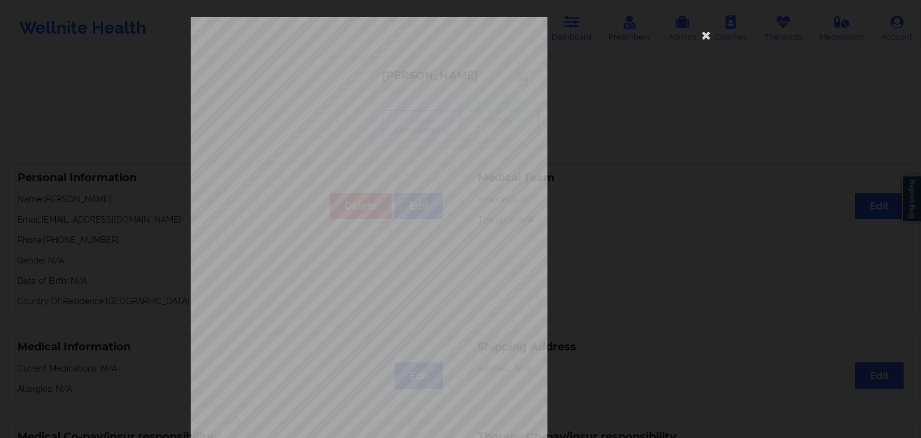
scroll to position [134, 0]
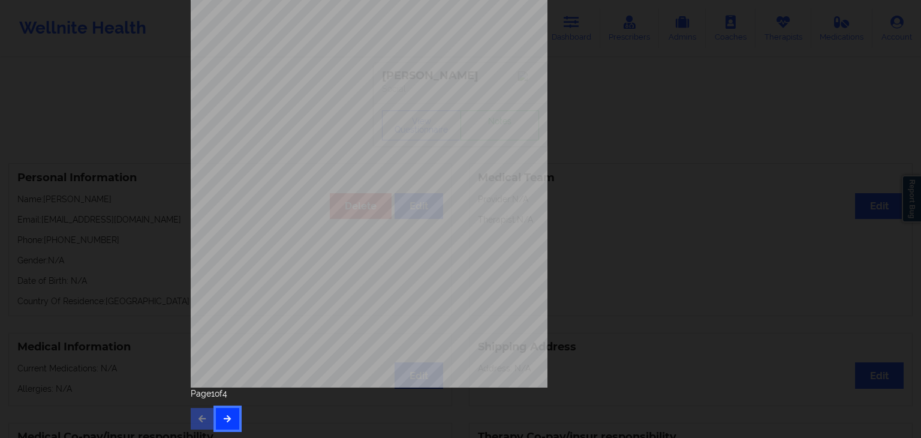
click at [223, 418] on icon "button" at bounding box center [228, 418] width 10 height 7
click at [231, 423] on button "button" at bounding box center [227, 419] width 23 height 22
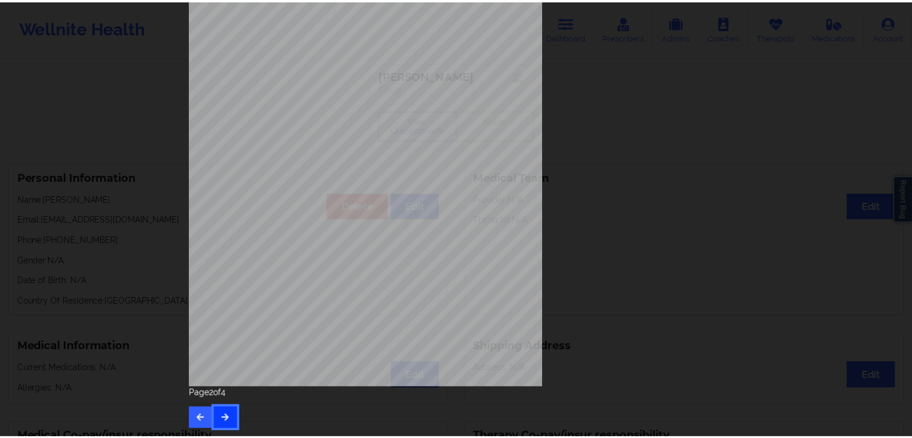
scroll to position [0, 0]
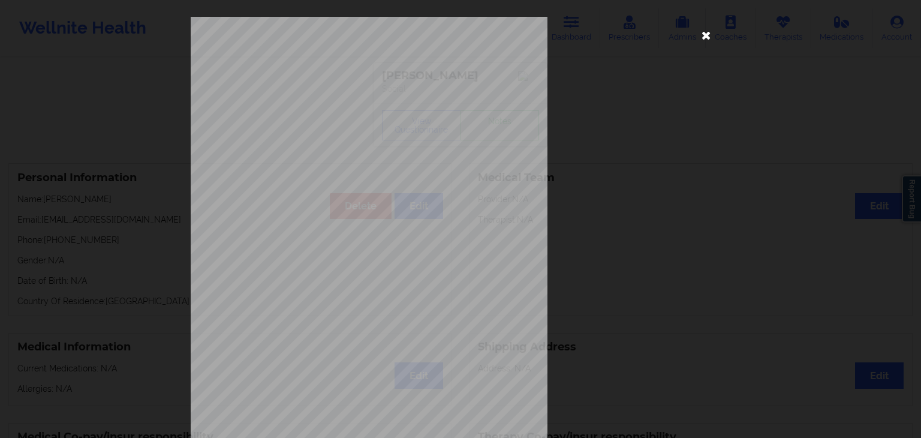
click at [703, 43] on icon at bounding box center [706, 34] width 19 height 19
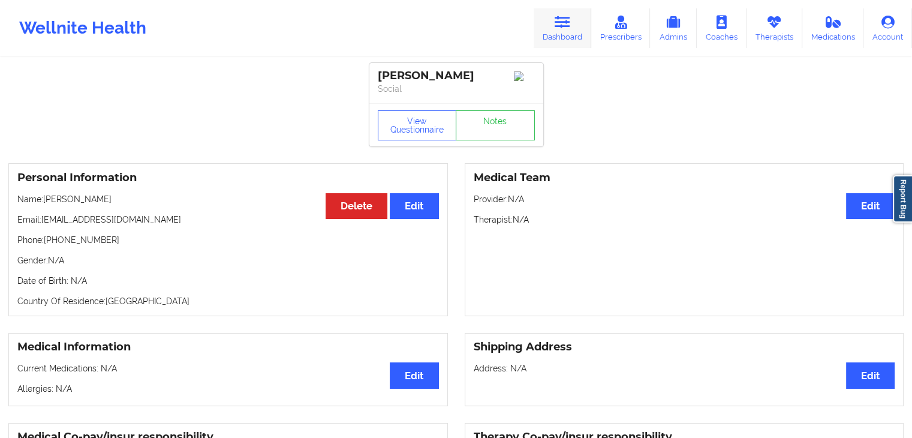
click at [558, 37] on link "Dashboard" at bounding box center [563, 28] width 58 height 40
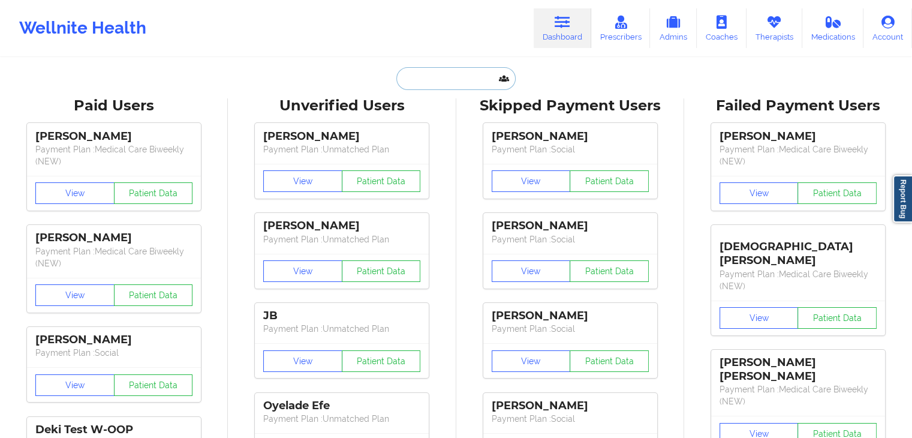
click at [450, 77] on input "text" at bounding box center [456, 78] width 119 height 23
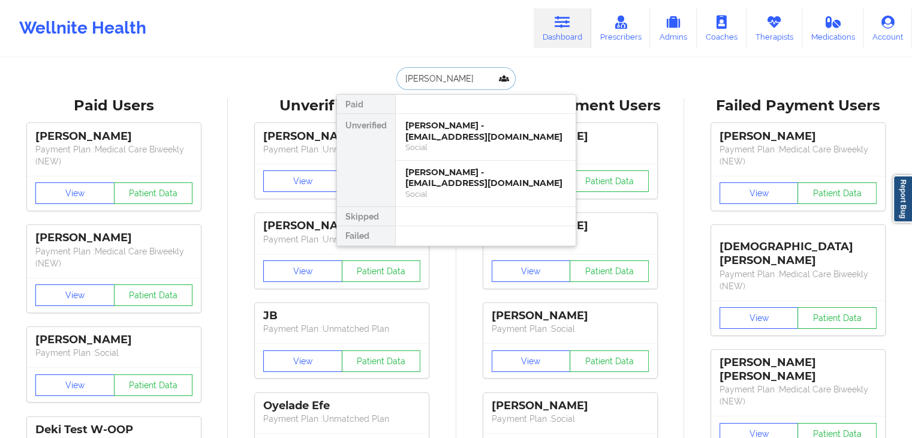
type input "adam j"
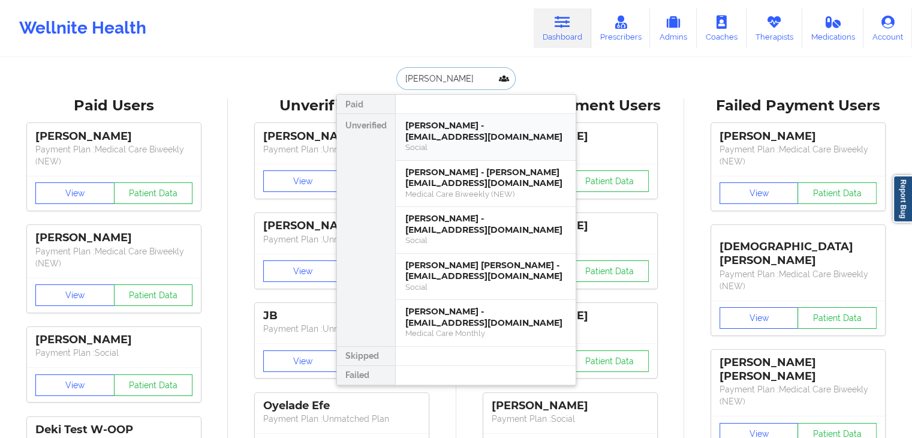
click at [475, 145] on div "Social" at bounding box center [486, 147] width 161 height 10
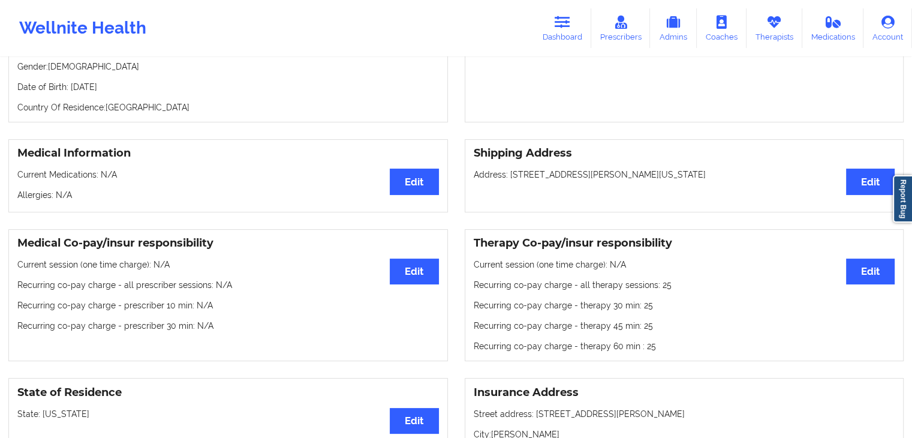
scroll to position [185, 0]
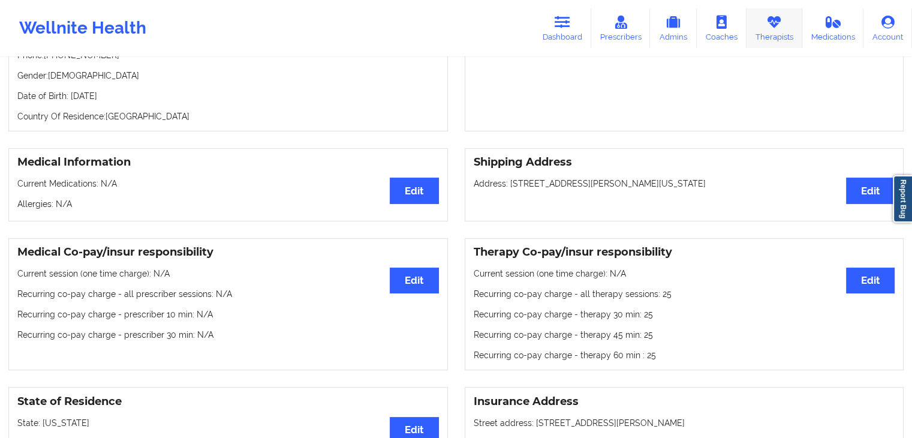
click at [761, 13] on link "Therapists" at bounding box center [775, 28] width 56 height 40
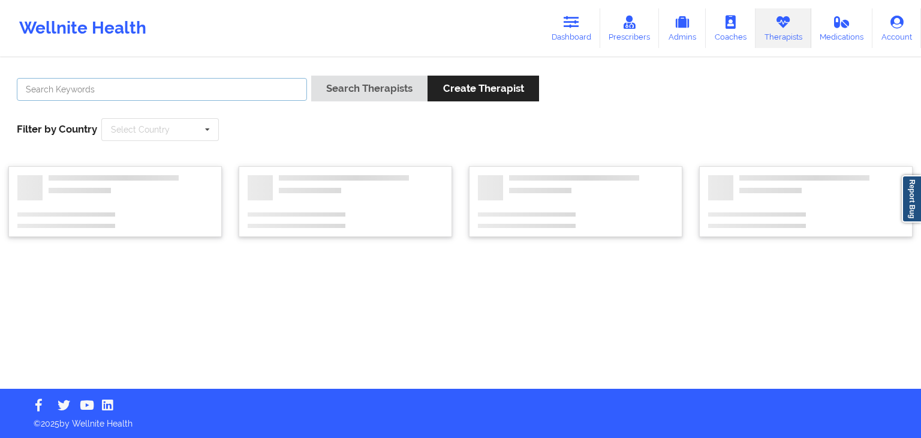
click at [209, 88] on input "text" at bounding box center [162, 89] width 290 height 23
type input "sharice"
click at [311, 76] on button "Search Therapists" at bounding box center [369, 89] width 116 height 26
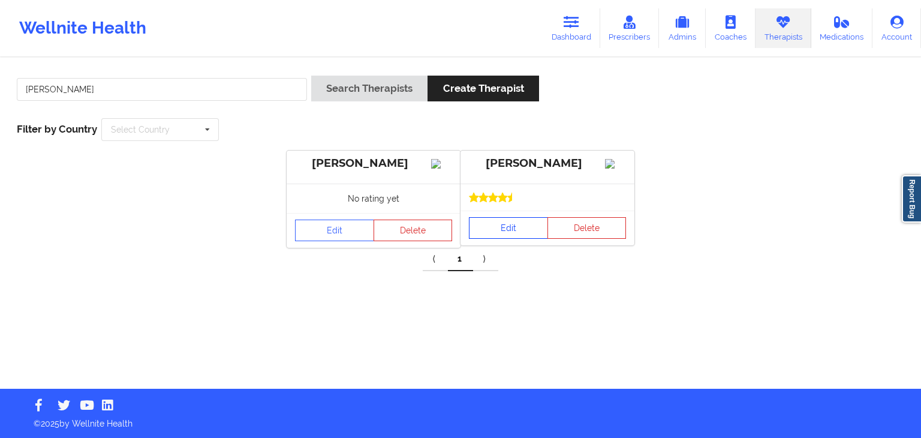
click at [516, 238] on link "Edit" at bounding box center [508, 228] width 79 height 22
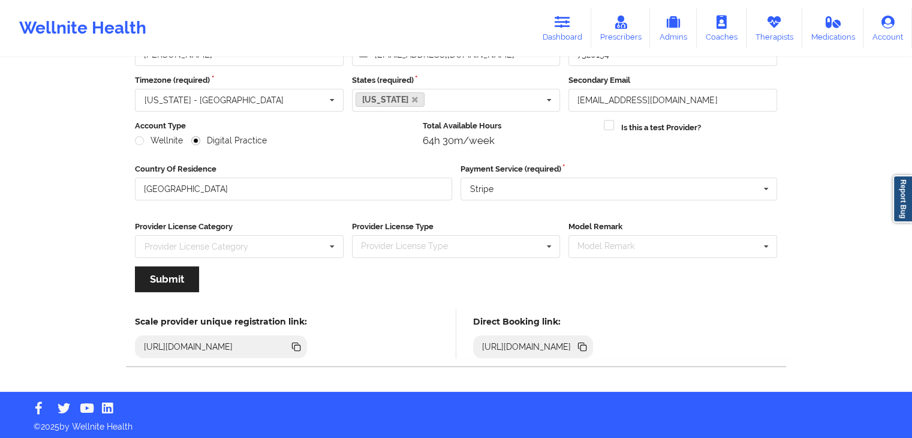
scroll to position [100, 0]
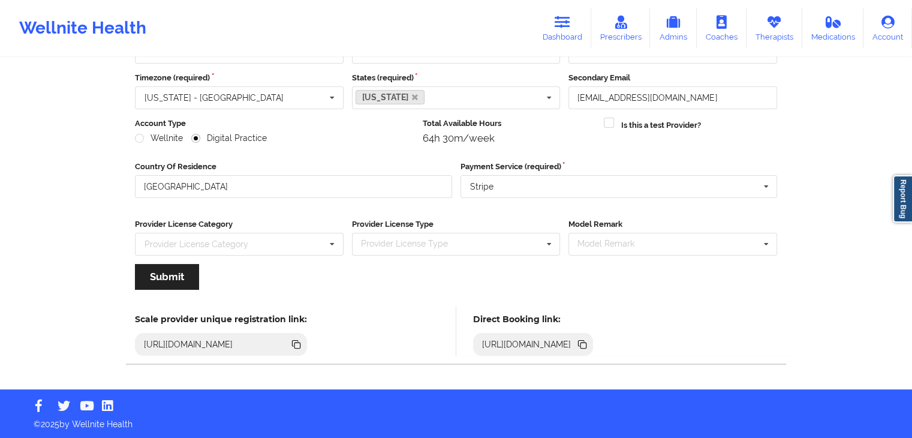
click at [587, 343] on icon at bounding box center [584, 346] width 6 height 6
click at [560, 23] on icon at bounding box center [563, 22] width 16 height 13
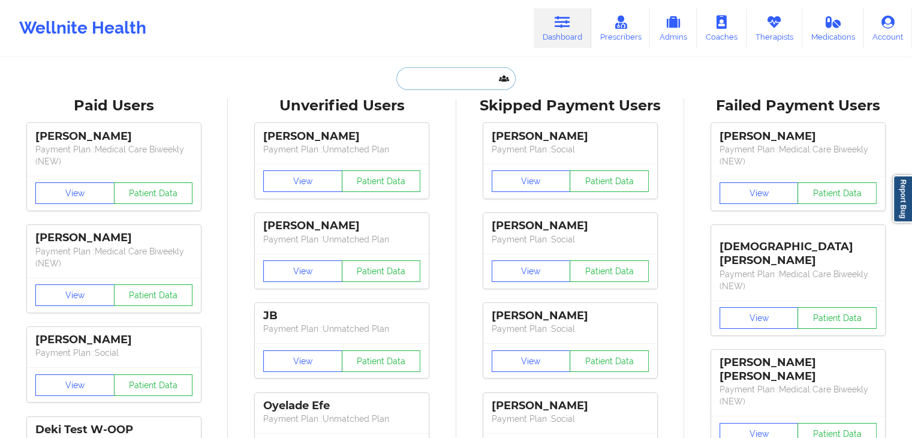
click at [469, 75] on input "text" at bounding box center [456, 78] width 119 height 23
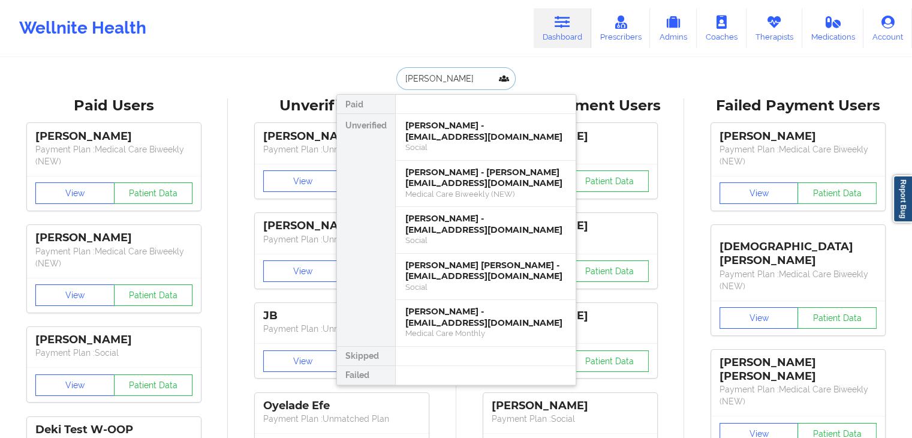
type input "maria mart"
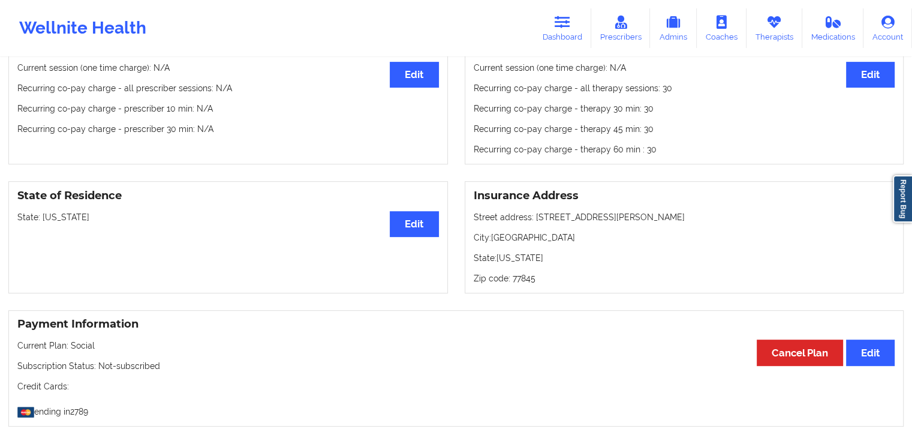
scroll to position [402, 0]
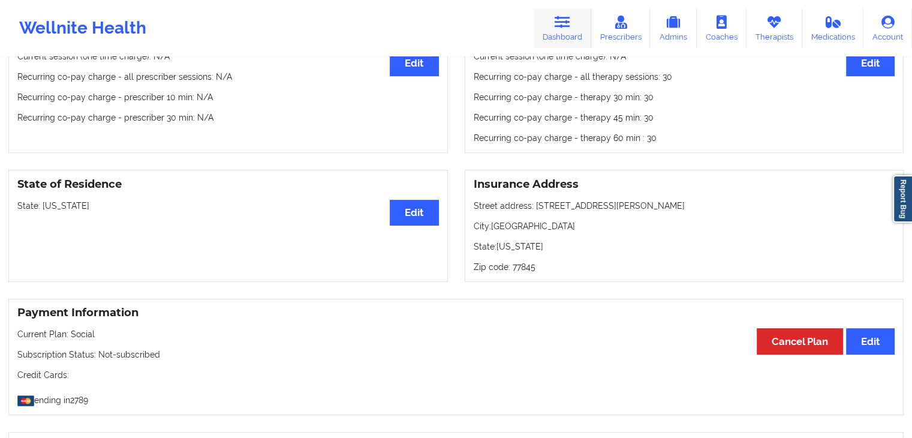
click at [560, 20] on icon at bounding box center [563, 22] width 16 height 13
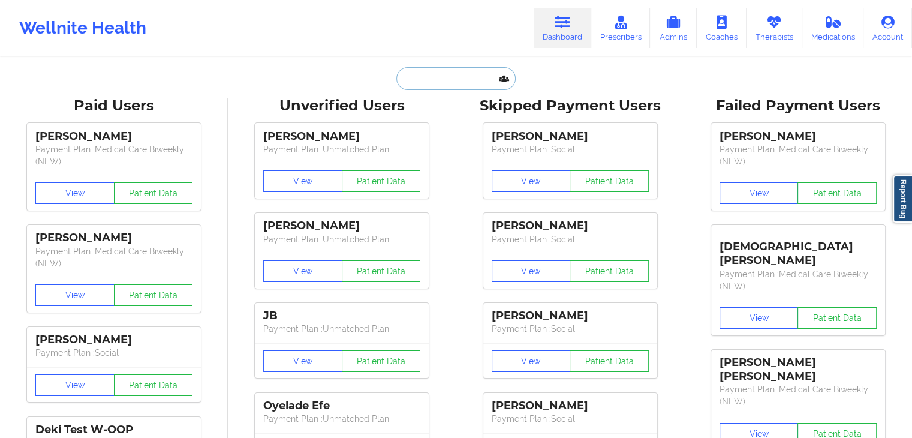
click at [462, 85] on input "text" at bounding box center [456, 78] width 119 height 23
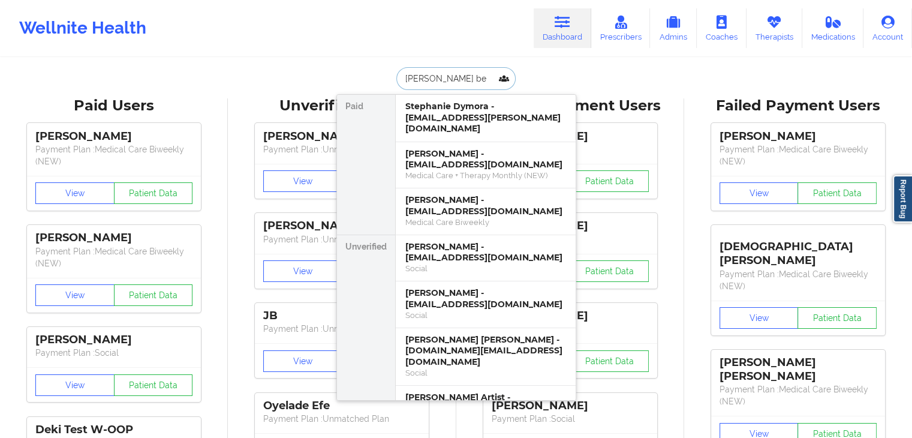
type input "stephanie bec"
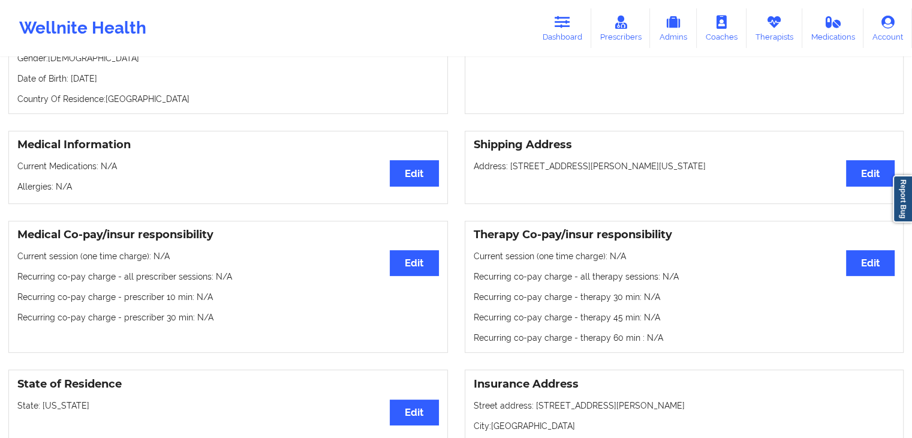
scroll to position [177, 0]
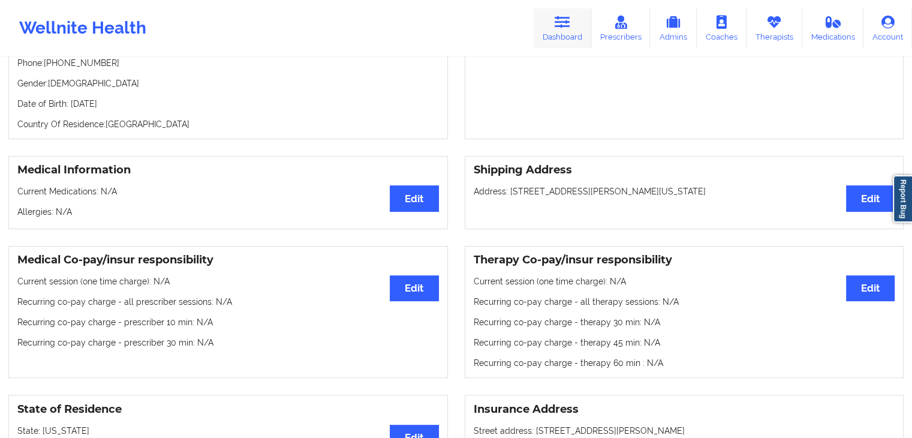
click at [561, 28] on icon at bounding box center [563, 22] width 16 height 13
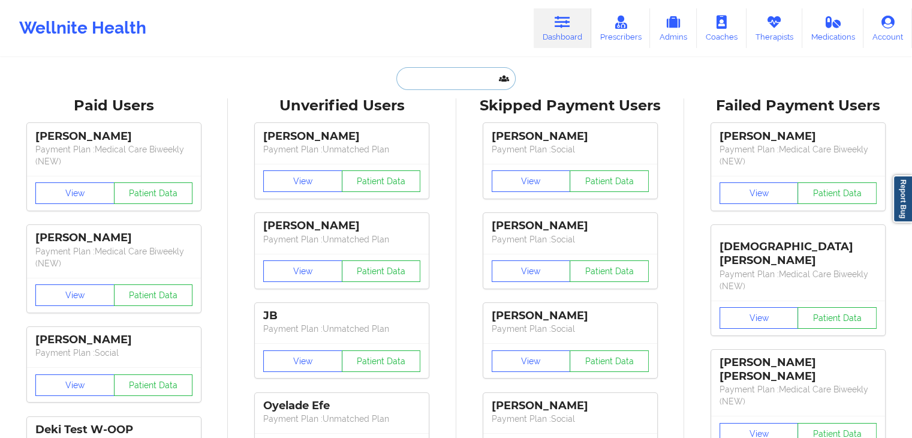
click at [410, 80] on input "text" at bounding box center [456, 78] width 119 height 23
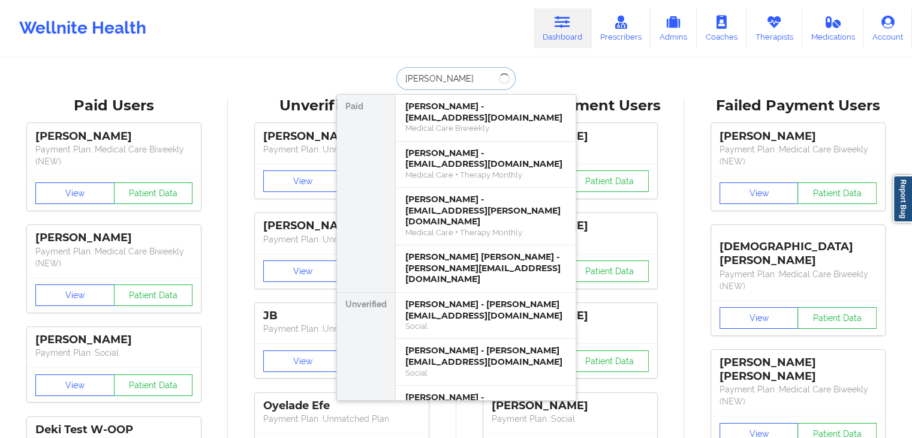
type input "elizabeth j rans"
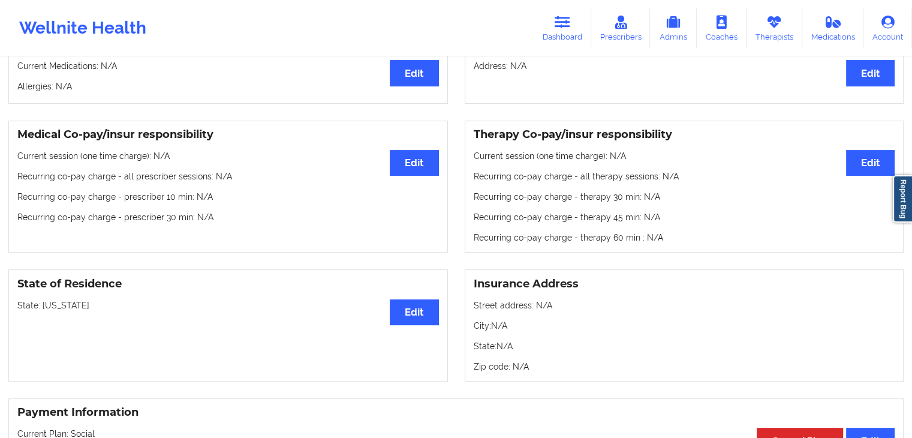
scroll to position [233, 0]
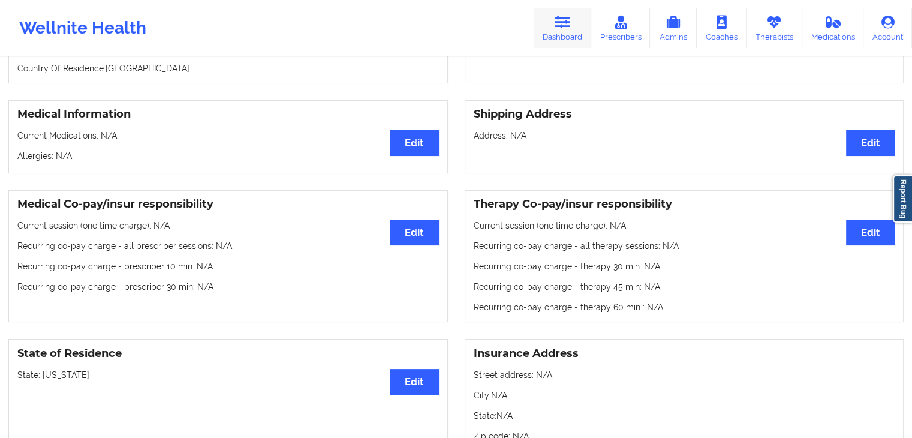
click at [562, 44] on link "Dashboard" at bounding box center [563, 28] width 58 height 40
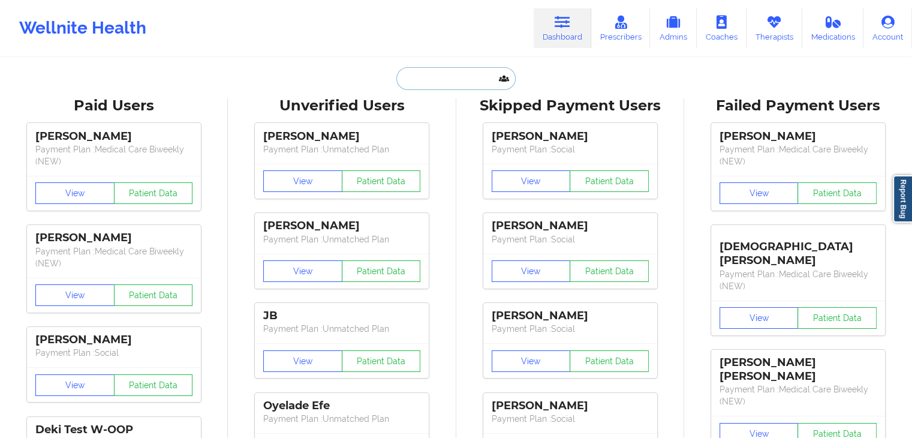
click at [446, 85] on input "text" at bounding box center [456, 78] width 119 height 23
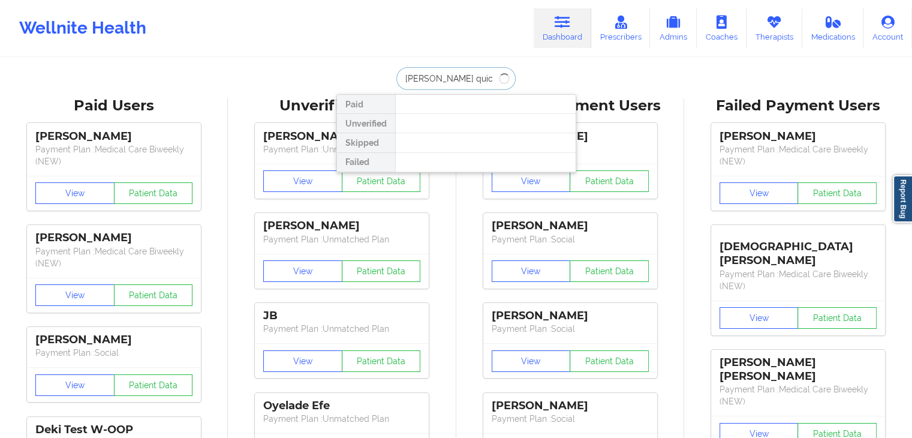
type input "[PERSON_NAME] quick"
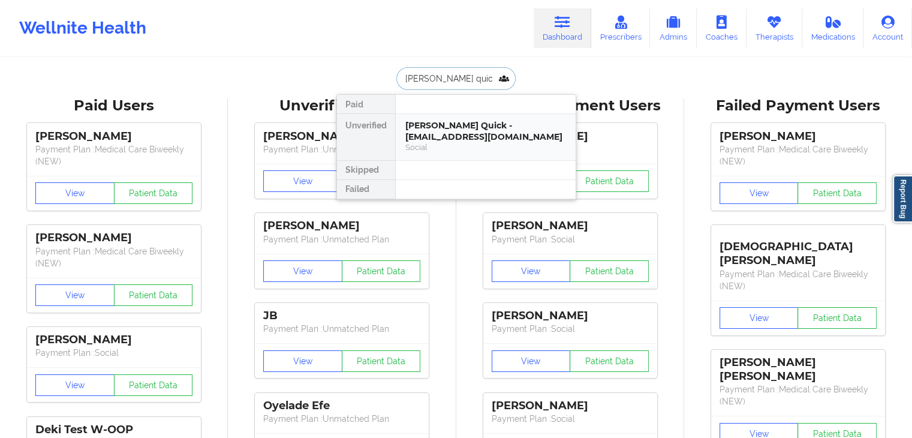
click at [471, 127] on div "[PERSON_NAME] Quick - [EMAIL_ADDRESS][DOMAIN_NAME]" at bounding box center [486, 131] width 161 height 22
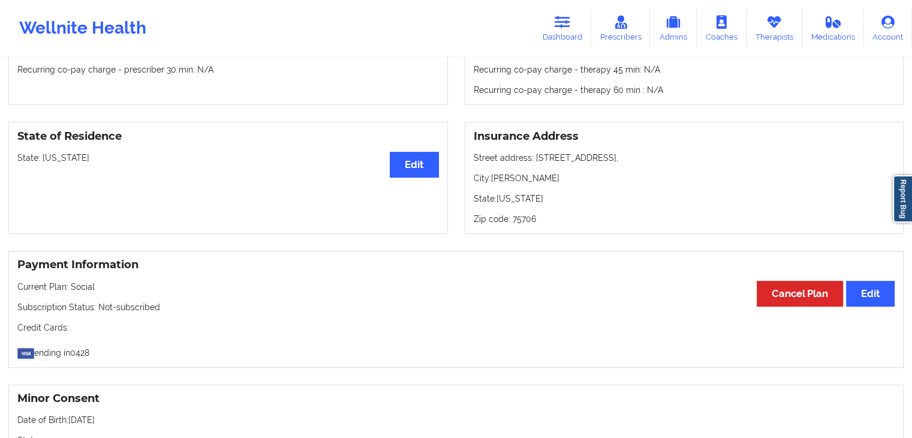
scroll to position [476, 0]
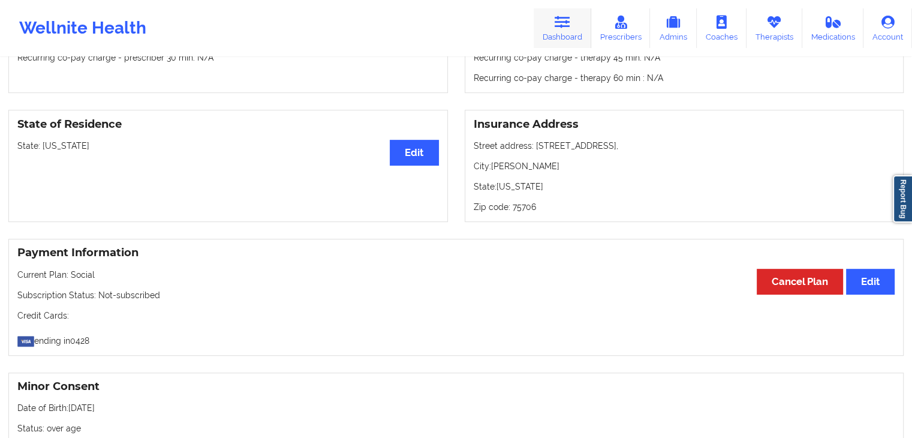
click at [561, 10] on link "Dashboard" at bounding box center [563, 28] width 58 height 40
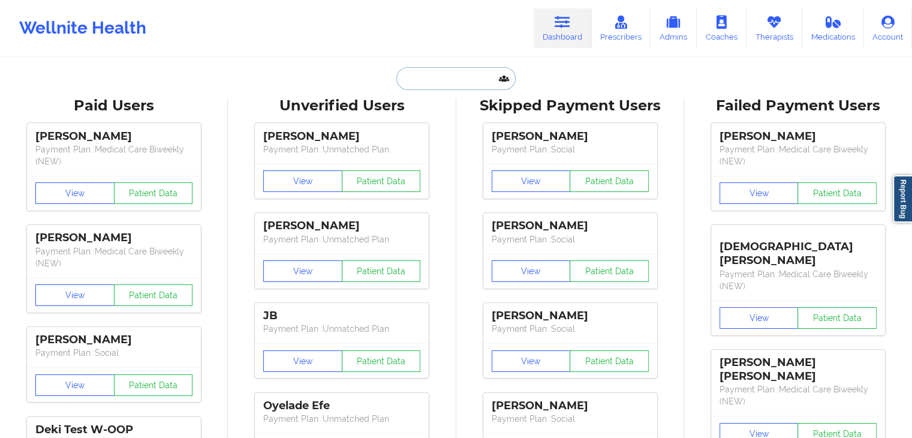
click at [486, 79] on input "text" at bounding box center [456, 78] width 119 height 23
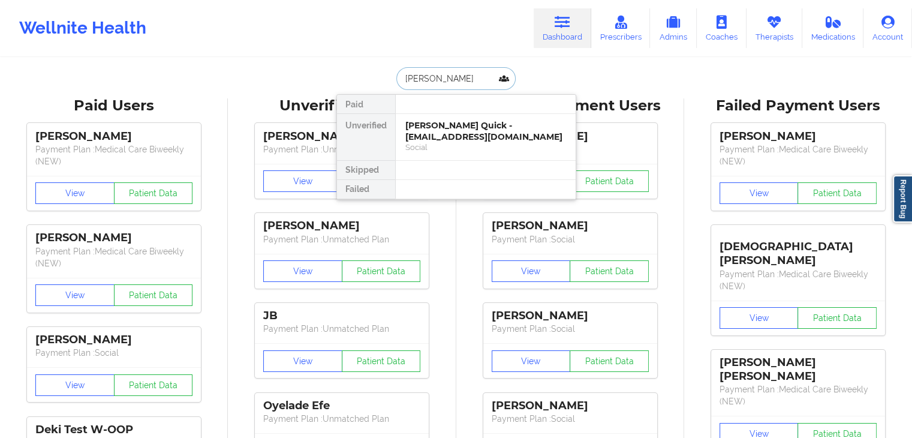
type input "dyan ruby"
click at [482, 130] on div "Dyan Ruby - dyan7327@yahoo.com" at bounding box center [486, 131] width 161 height 22
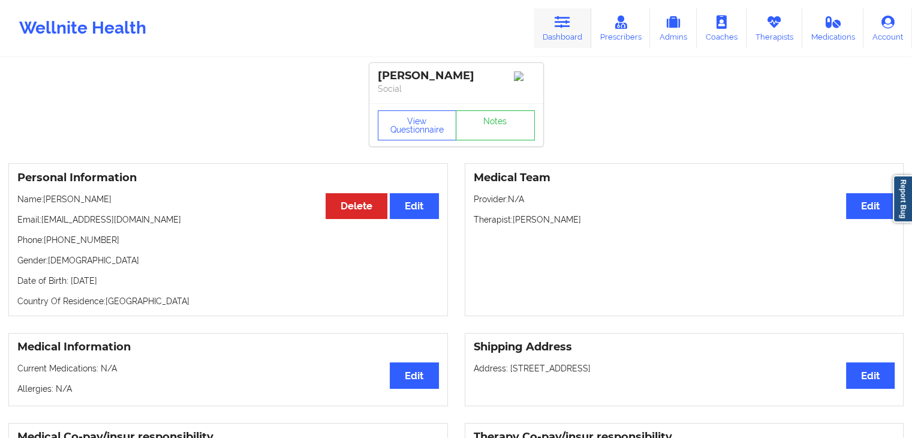
click at [557, 38] on link "Dashboard" at bounding box center [563, 28] width 58 height 40
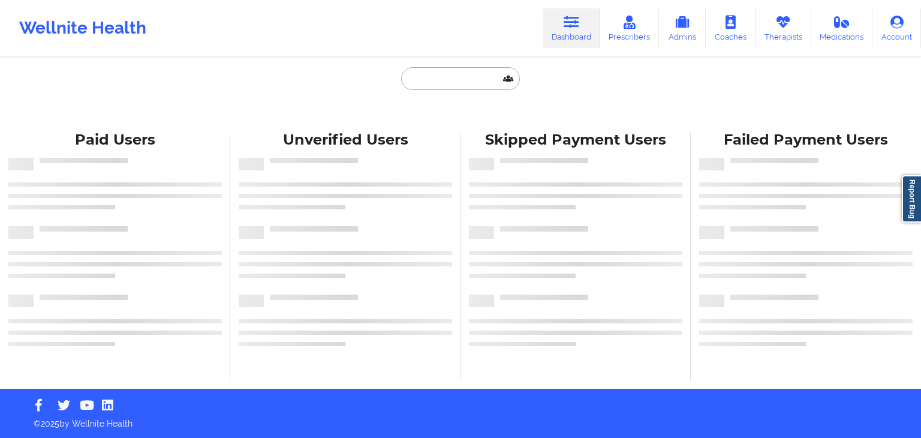
click at [428, 85] on input "text" at bounding box center [460, 78] width 119 height 23
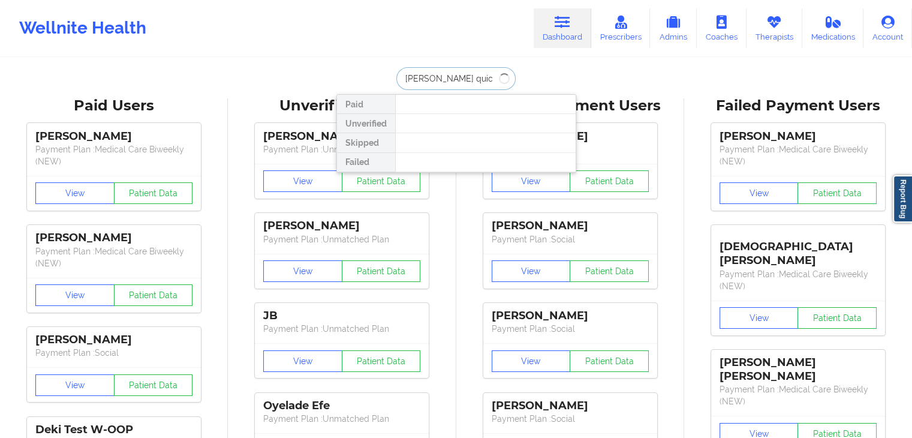
type input "[PERSON_NAME] quick"
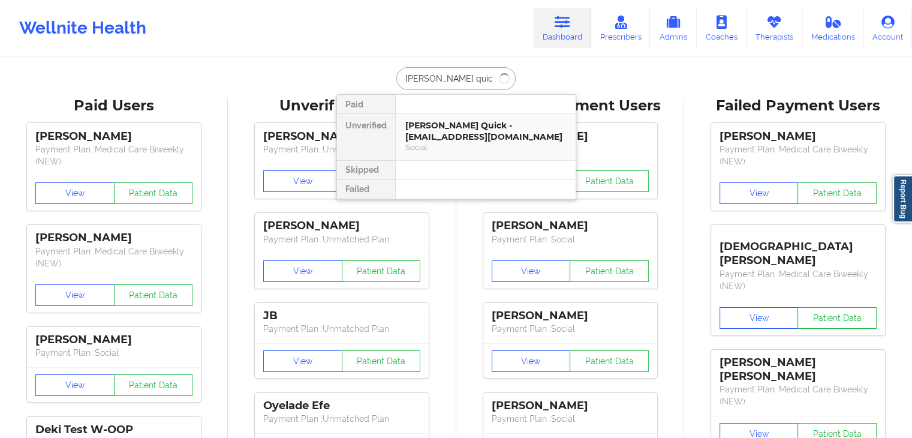
click at [461, 143] on div "Social" at bounding box center [486, 147] width 161 height 10
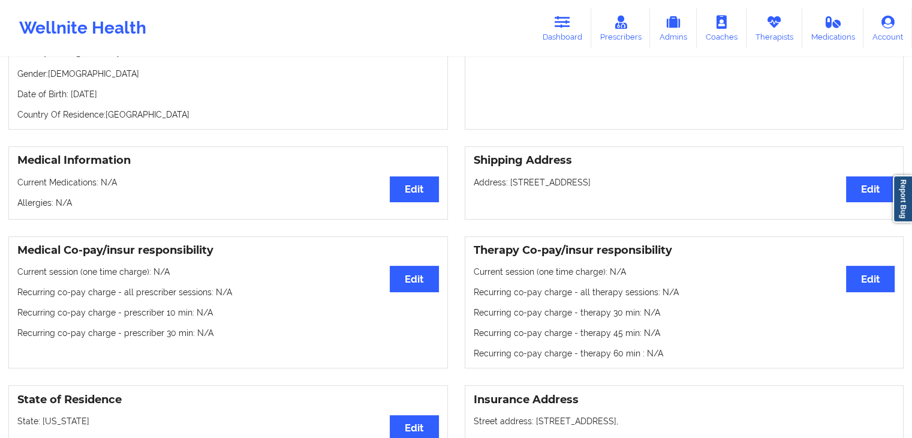
scroll to position [328, 0]
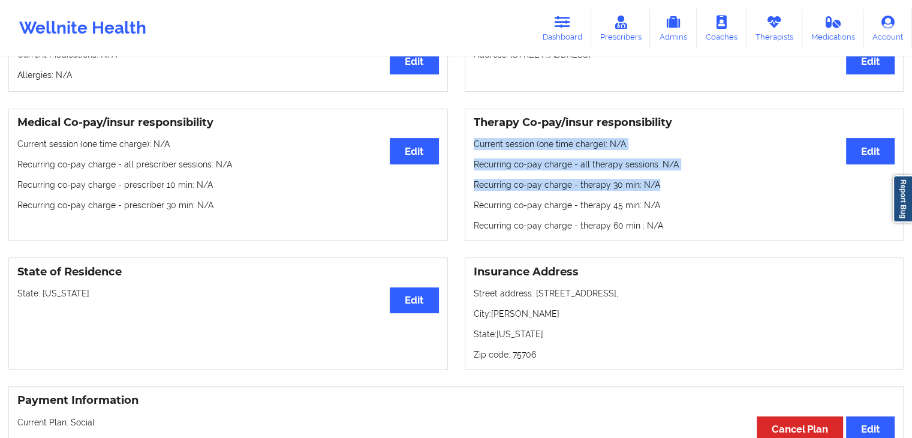
drag, startPoint x: 912, startPoint y: 161, endPoint x: 919, endPoint y: 114, distance: 47.9
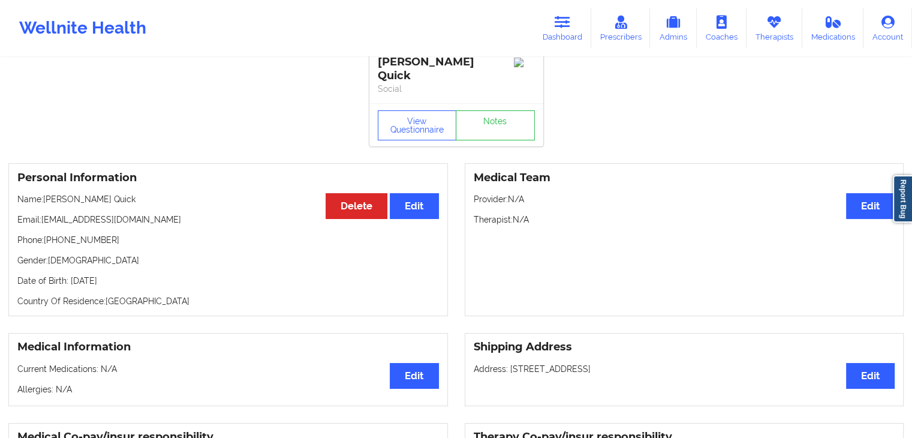
scroll to position [0, 0]
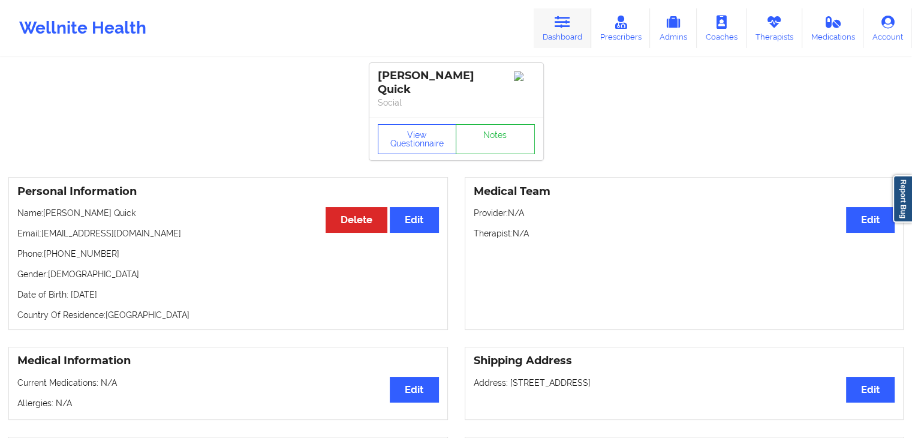
click at [558, 19] on icon at bounding box center [563, 22] width 16 height 13
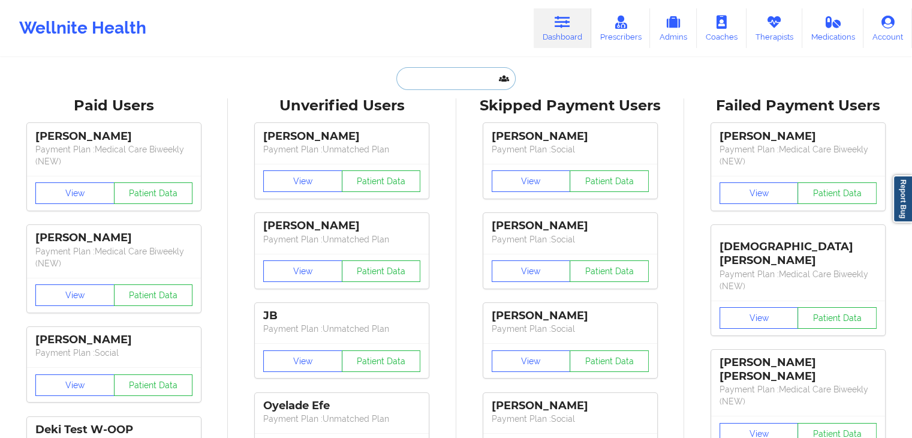
click at [412, 79] on input "text" at bounding box center [456, 78] width 119 height 23
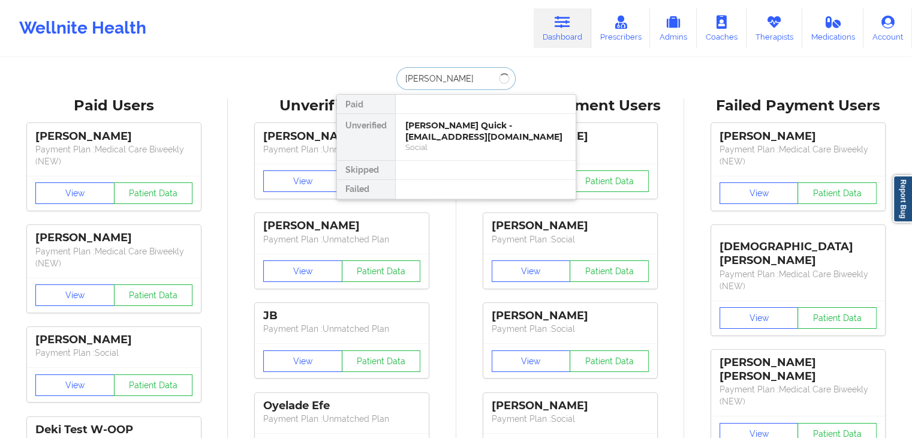
type input "[PERSON_NAME]"
click at [428, 135] on div "Samuel Siegel - [EMAIL_ADDRESS][PERSON_NAME][DOMAIN_NAME]" at bounding box center [486, 131] width 161 height 22
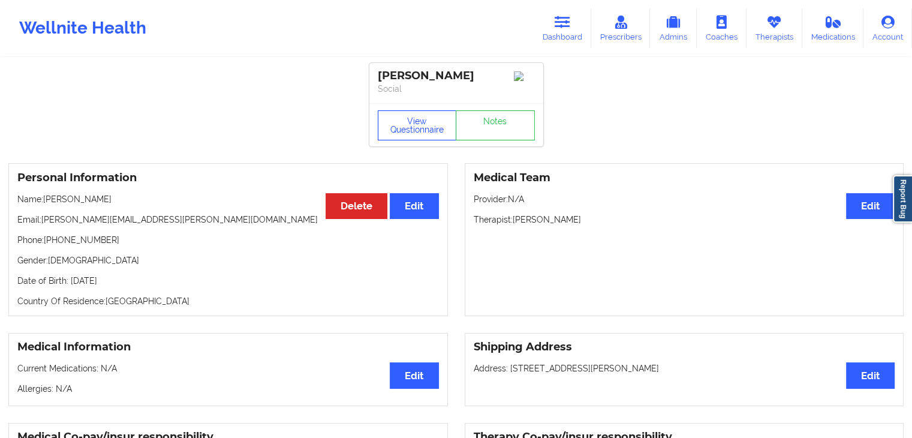
click at [430, 123] on button "View Questionnaire" at bounding box center [417, 125] width 79 height 30
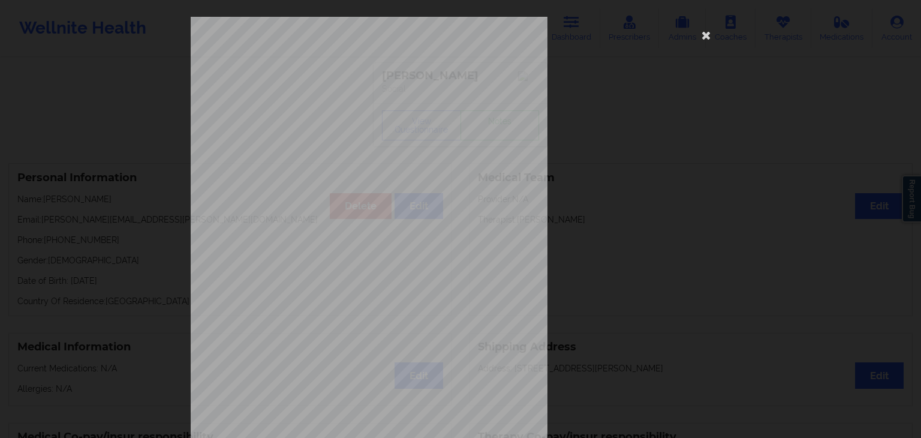
scroll to position [134, 0]
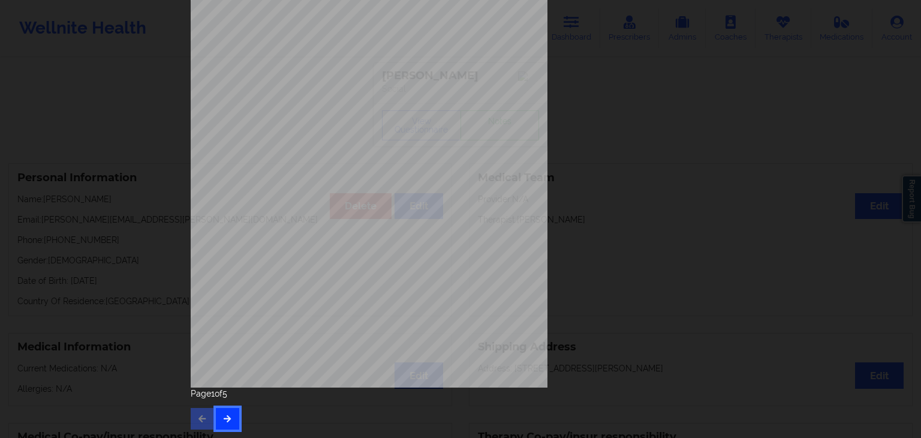
click at [228, 416] on icon "button" at bounding box center [228, 418] width 10 height 7
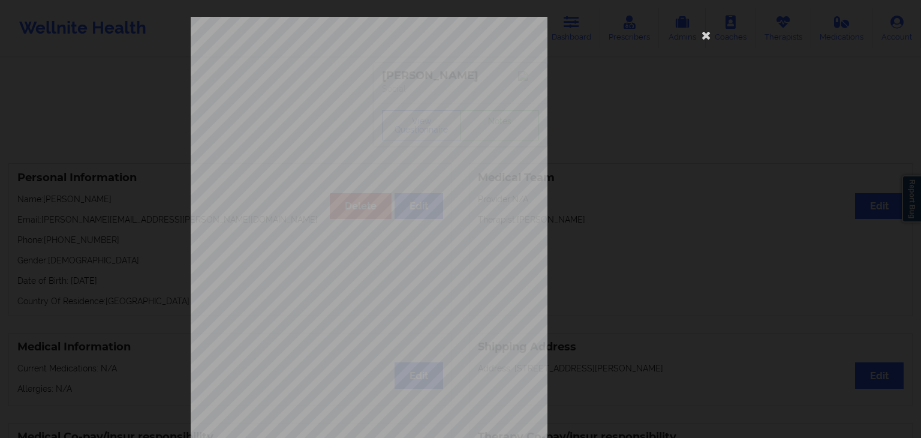
click at [341, 313] on span "Trouble concentrating on things, such as reading the newspaper or watching tele…" at bounding box center [439, 312] width 241 height 7
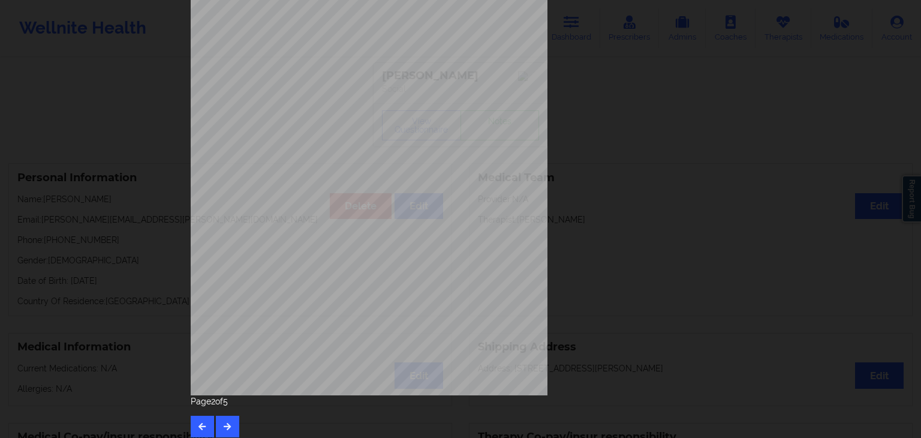
scroll to position [134, 0]
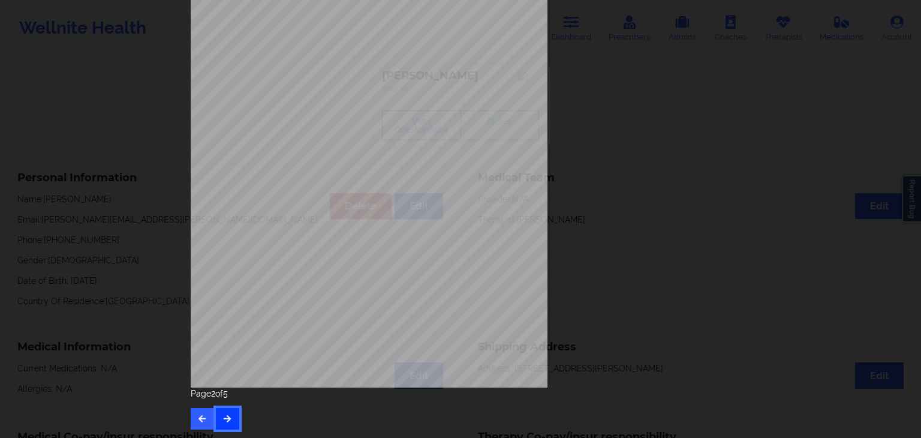
click at [228, 410] on button "button" at bounding box center [227, 419] width 23 height 22
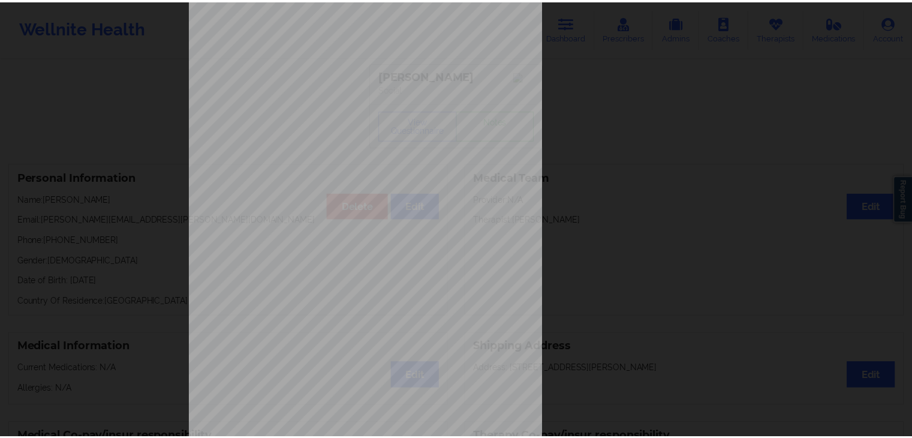
scroll to position [0, 0]
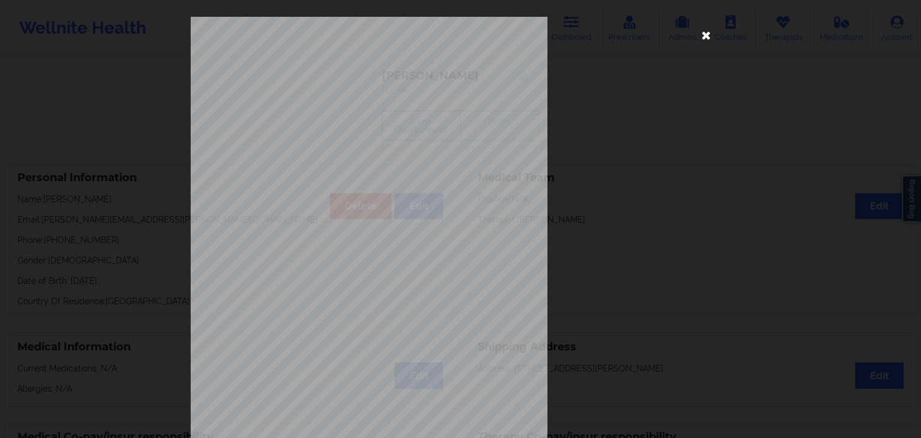
click at [701, 37] on icon at bounding box center [706, 34] width 19 height 19
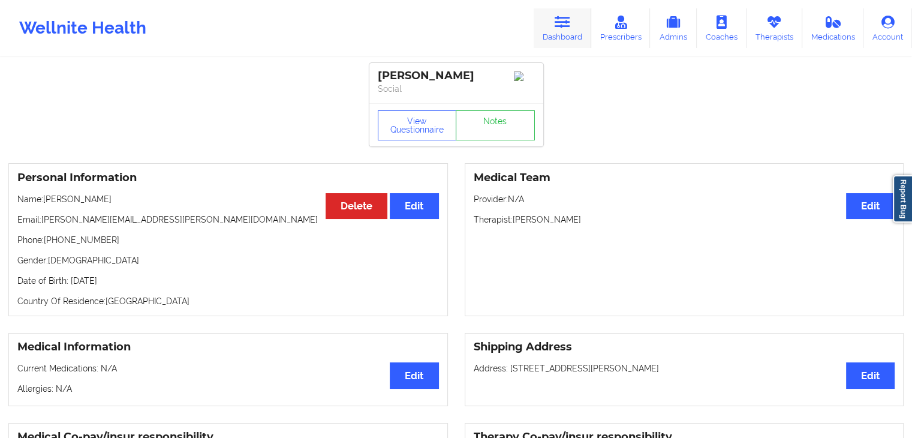
click at [572, 29] on link "Dashboard" at bounding box center [563, 28] width 58 height 40
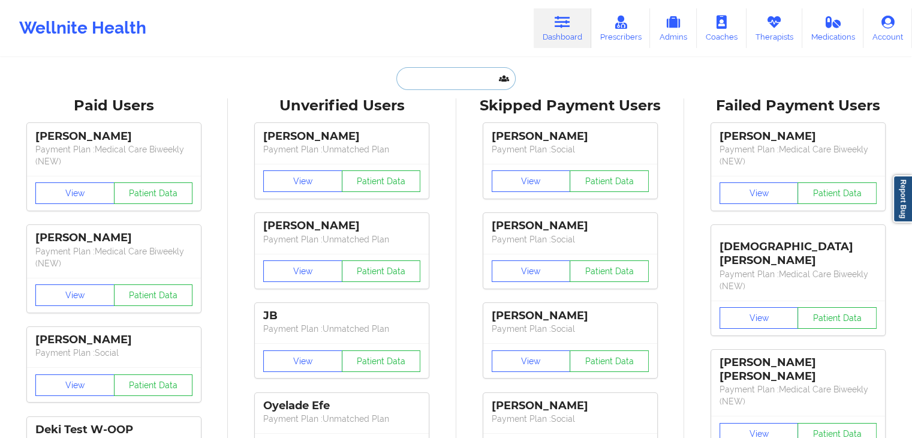
click at [407, 88] on input "text" at bounding box center [456, 78] width 119 height 23
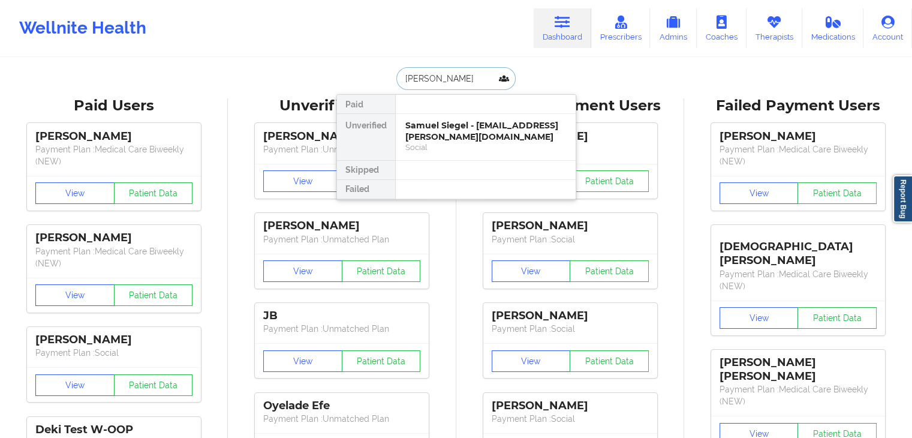
type input "[PERSON_NAME]"
click at [427, 123] on div "[PERSON_NAME] [PERSON_NAME] - [EMAIL_ADDRESS][DOMAIN_NAME]" at bounding box center [486, 131] width 161 height 22
